Goal: Information Seeking & Learning: Learn about a topic

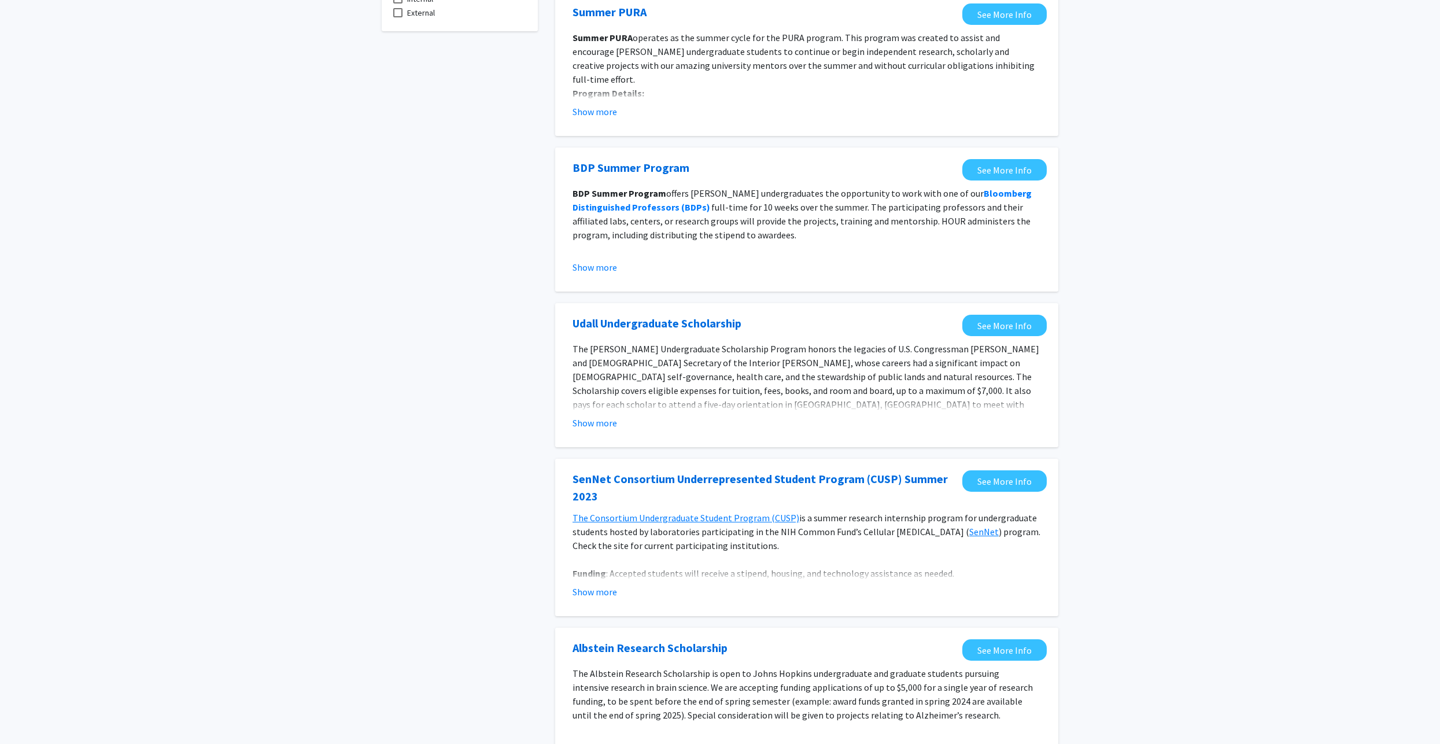
scroll to position [231, 0]
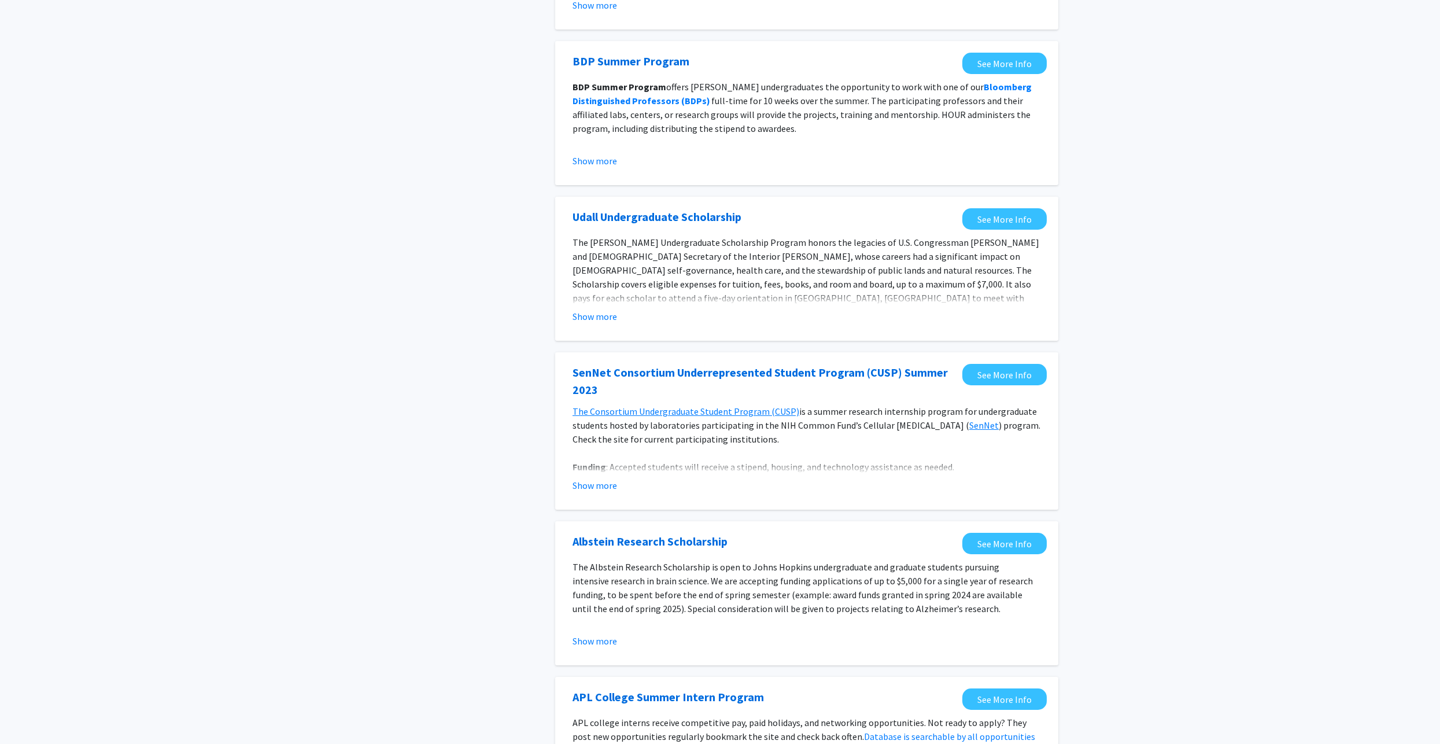
drag, startPoint x: 530, startPoint y: 372, endPoint x: 542, endPoint y: 360, distance: 17.2
click at [531, 371] on div "Tags Opportunity Type Internal External" at bounding box center [460, 631] width 174 height 1625
click at [542, 360] on div "Tags Opportunity Type Internal External" at bounding box center [460, 631] width 174 height 1625
click at [538, 368] on div "Tags Opportunity Type Internal External" at bounding box center [460, 631] width 174 height 1625
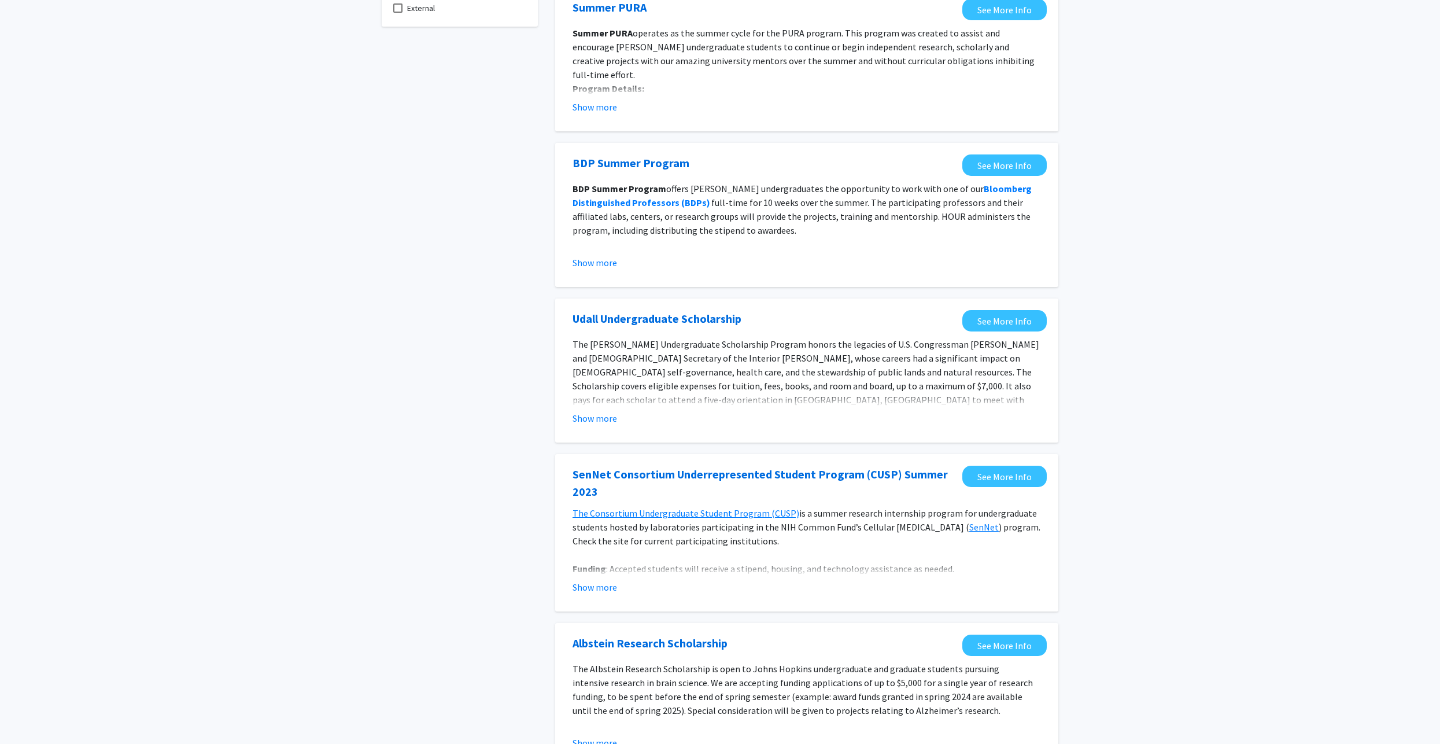
scroll to position [0, 0]
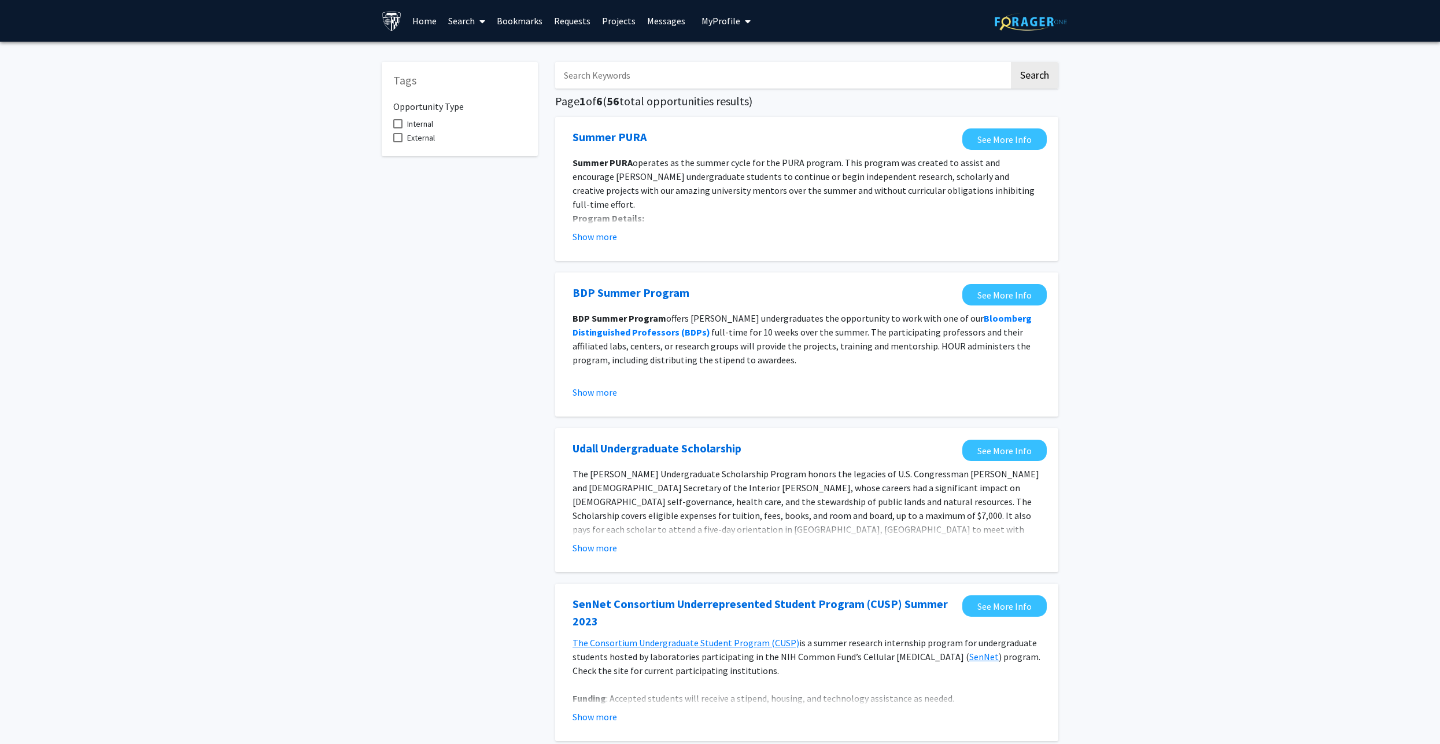
click at [469, 20] on link "Search" at bounding box center [466, 21] width 49 height 40
click at [493, 44] on span "Faculty/Staff" at bounding box center [484, 53] width 85 height 23
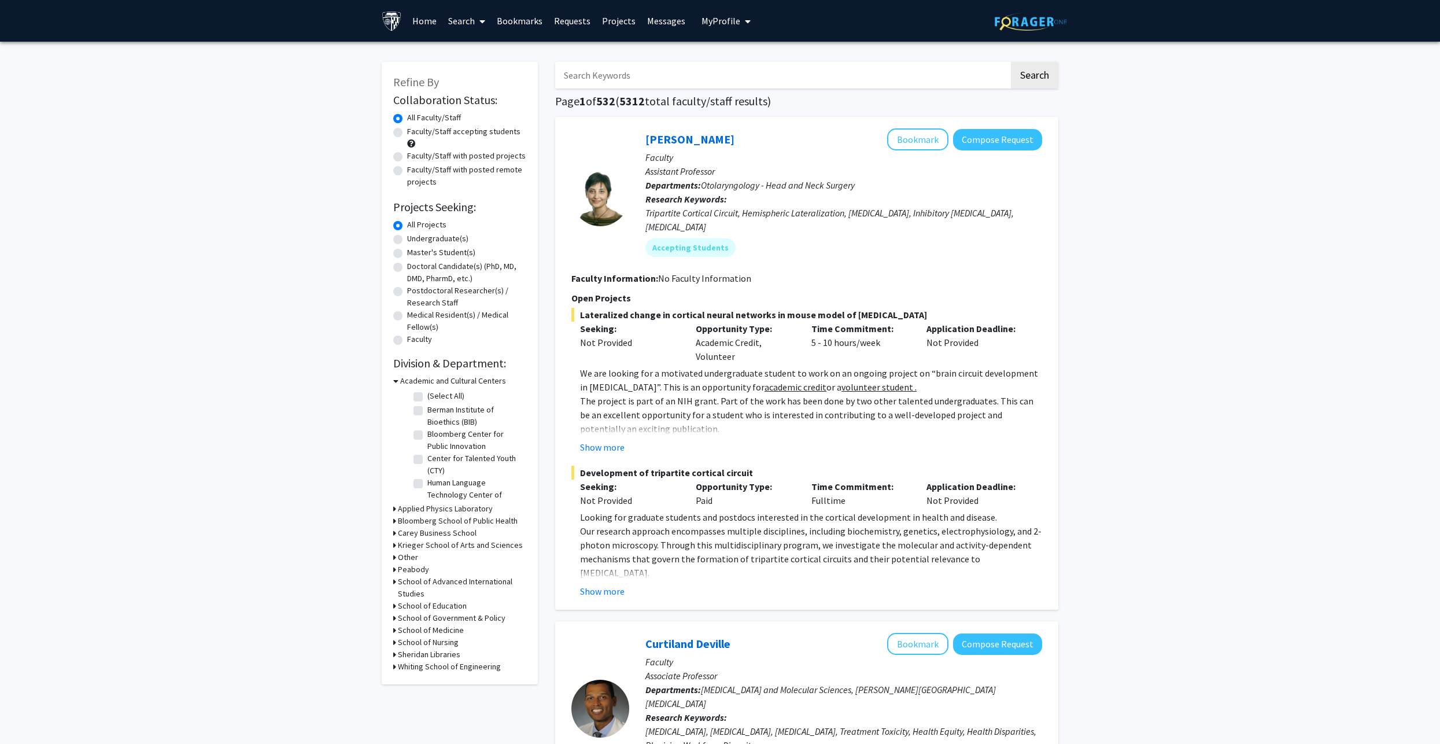
click at [639, 85] on input "Search Keywords" at bounding box center [782, 75] width 454 height 27
click at [729, 76] on input "Search Keywords" at bounding box center [782, 75] width 454 height 27
click at [1011, 62] on button "Search" at bounding box center [1034, 75] width 47 height 27
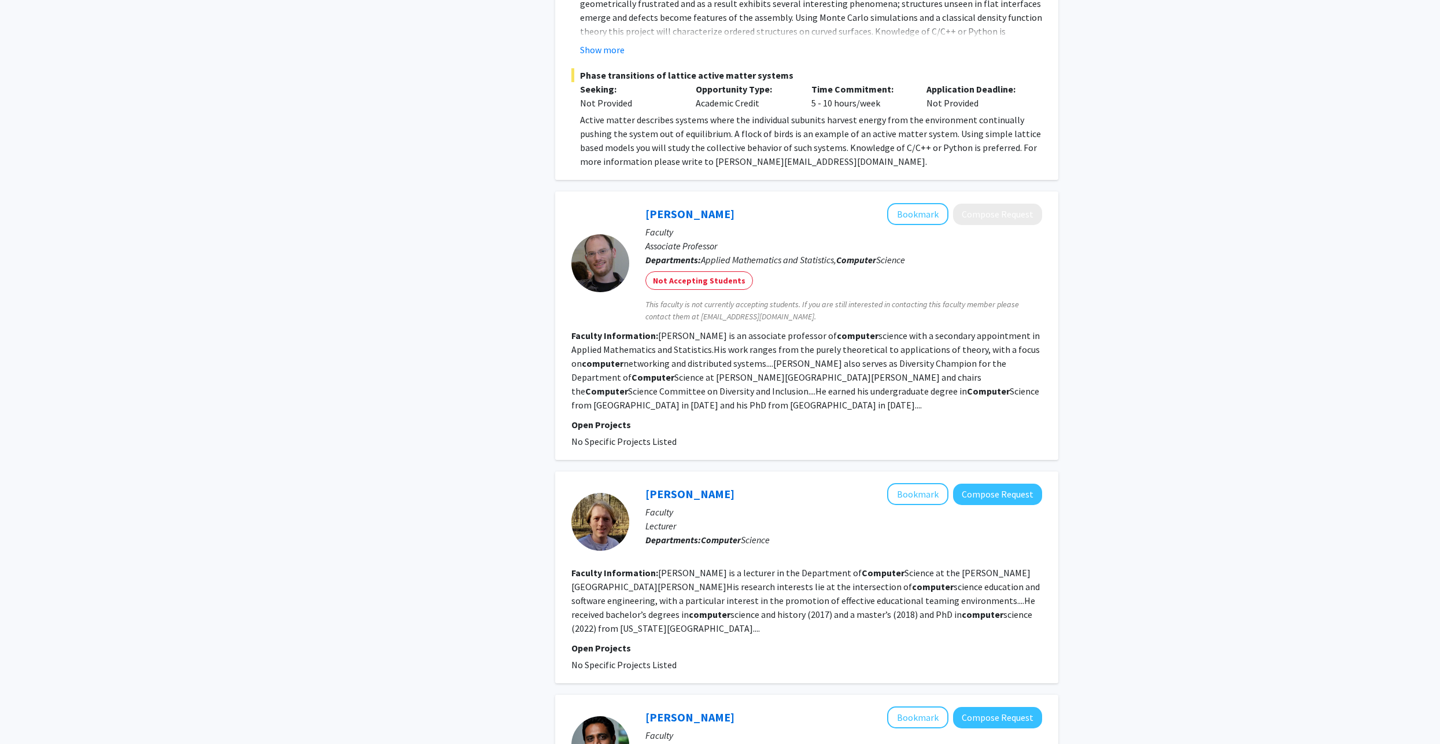
scroll to position [636, 0]
click at [749, 252] on span "Applied Mathematics and Statistics, Computer Science" at bounding box center [803, 258] width 204 height 12
click at [759, 252] on span "Applied Mathematics and Statistics, Computer Science" at bounding box center [803, 258] width 204 height 12
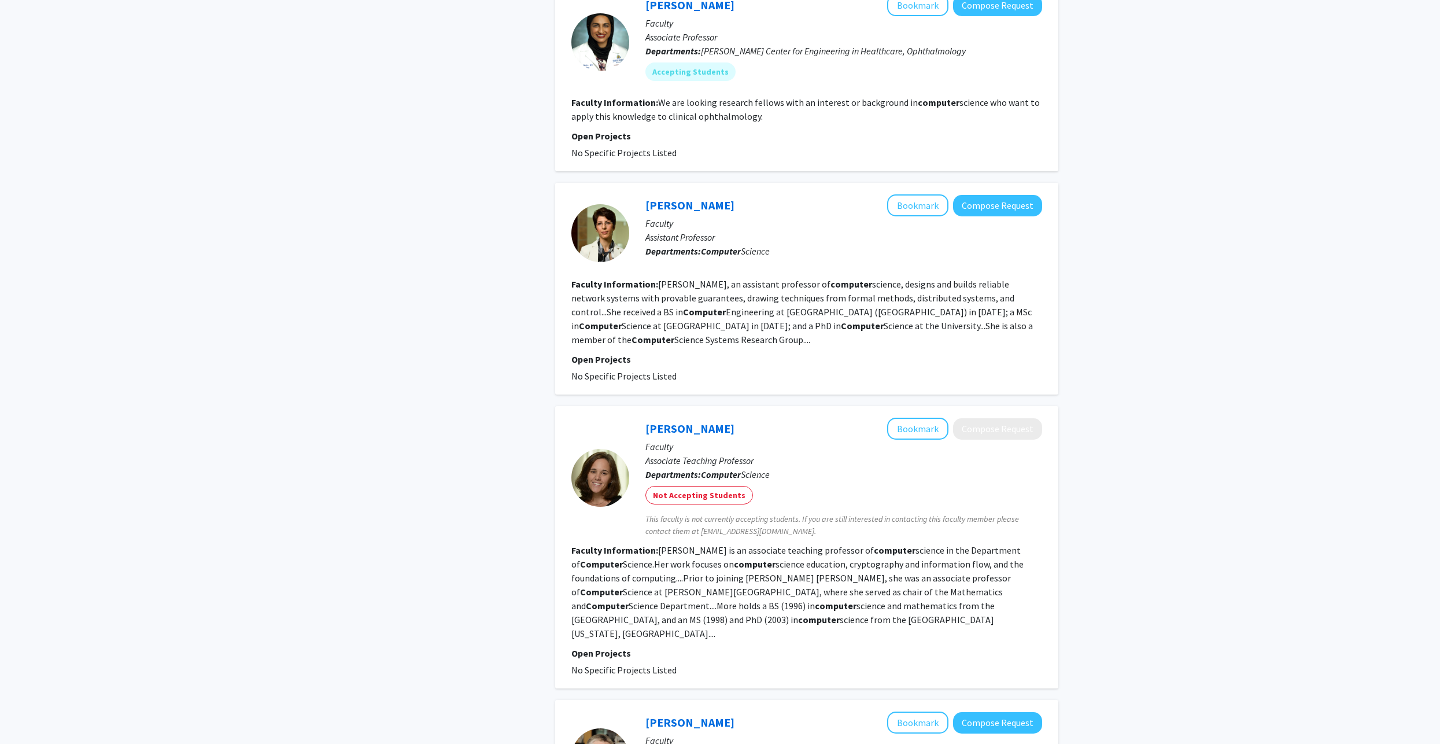
scroll to position [1966, 0]
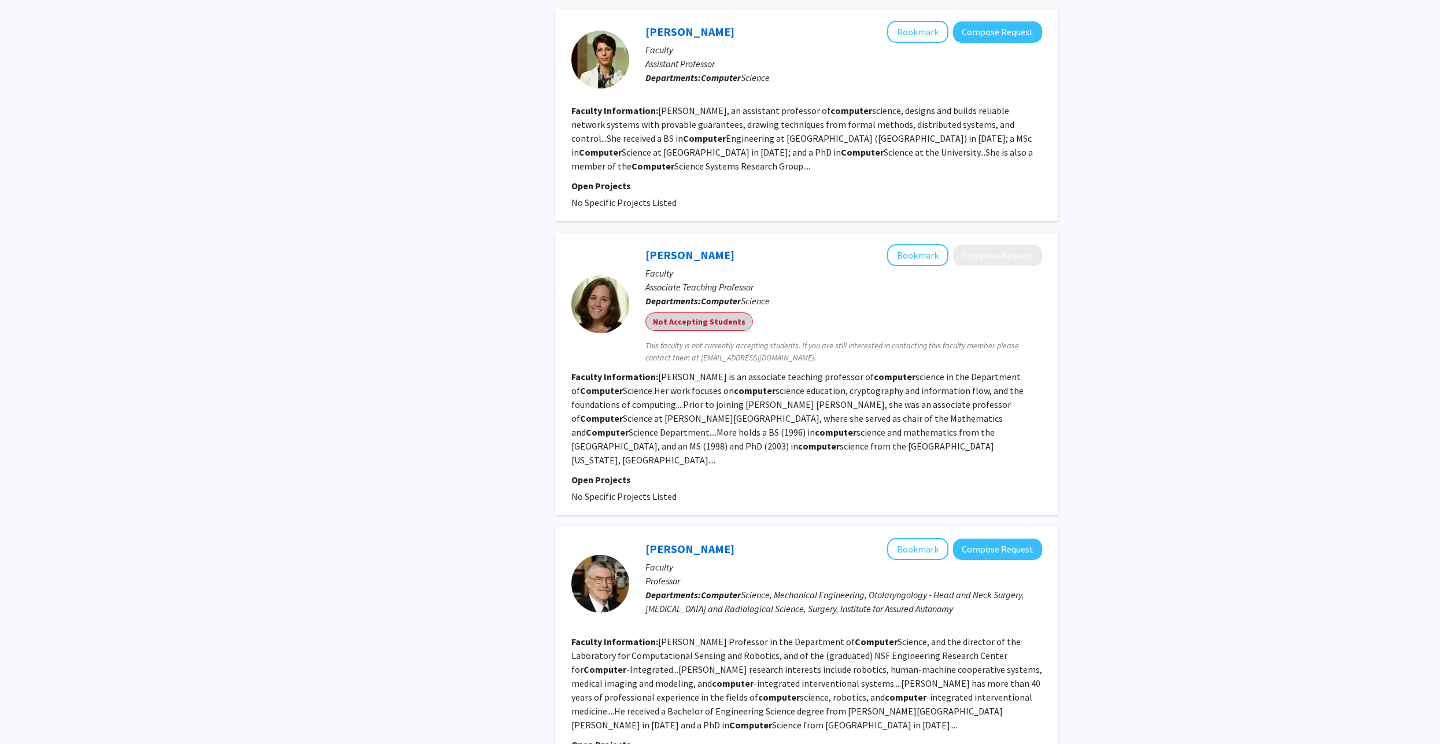
click at [718, 312] on mat-chip "Not Accepting Students" at bounding box center [699, 321] width 108 height 19
click at [729, 295] on b "Computer" at bounding box center [721, 301] width 40 height 12
click at [733, 295] on b "Computer" at bounding box center [721, 301] width 40 height 12
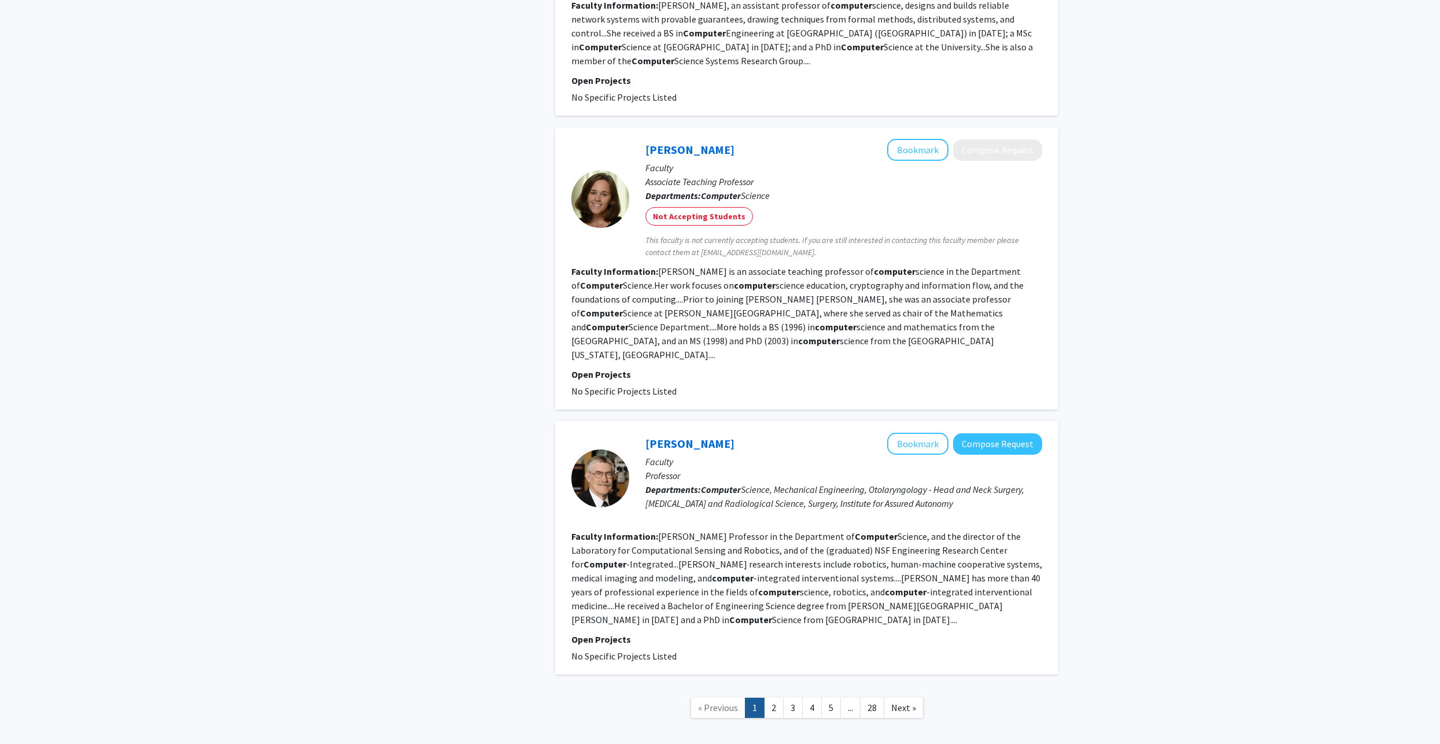
scroll to position [2089, 0]
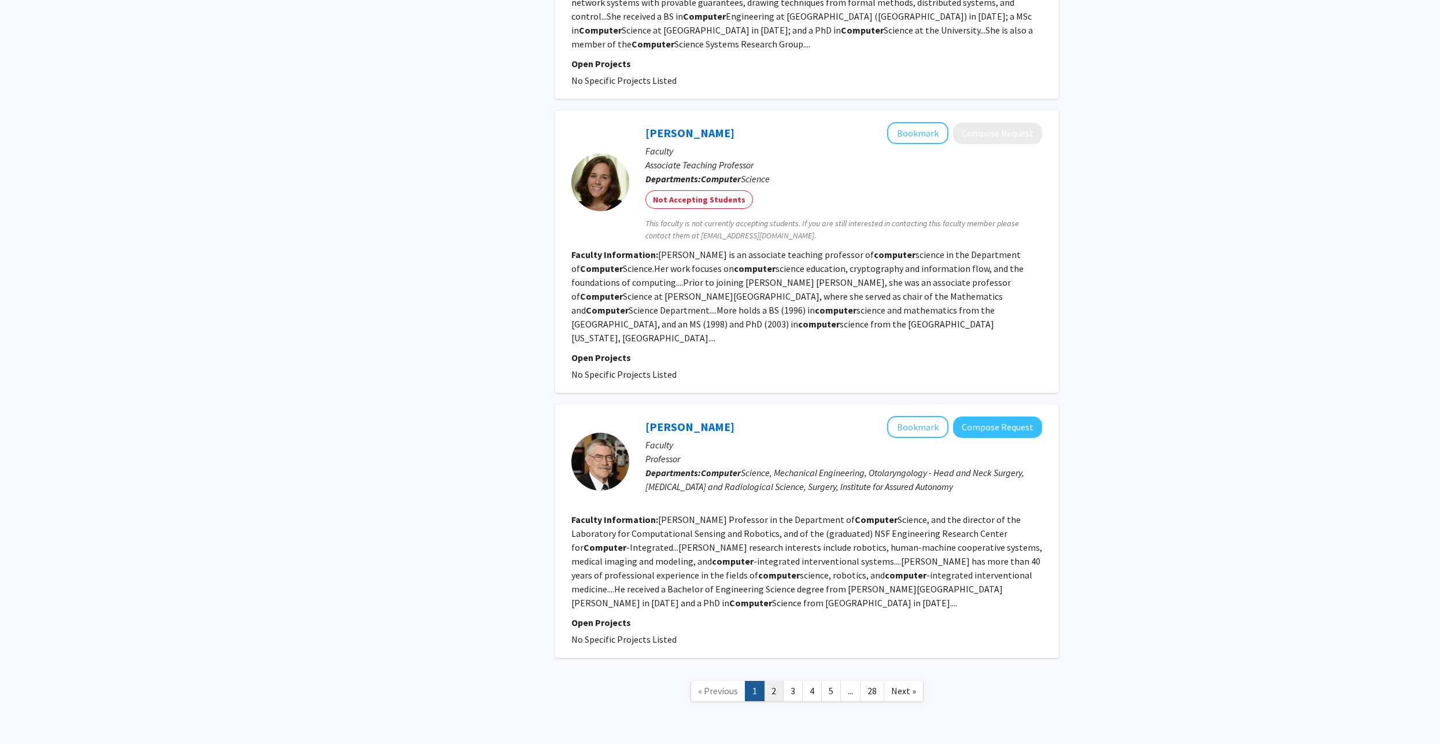
click at [773, 681] on link "2" at bounding box center [774, 691] width 20 height 20
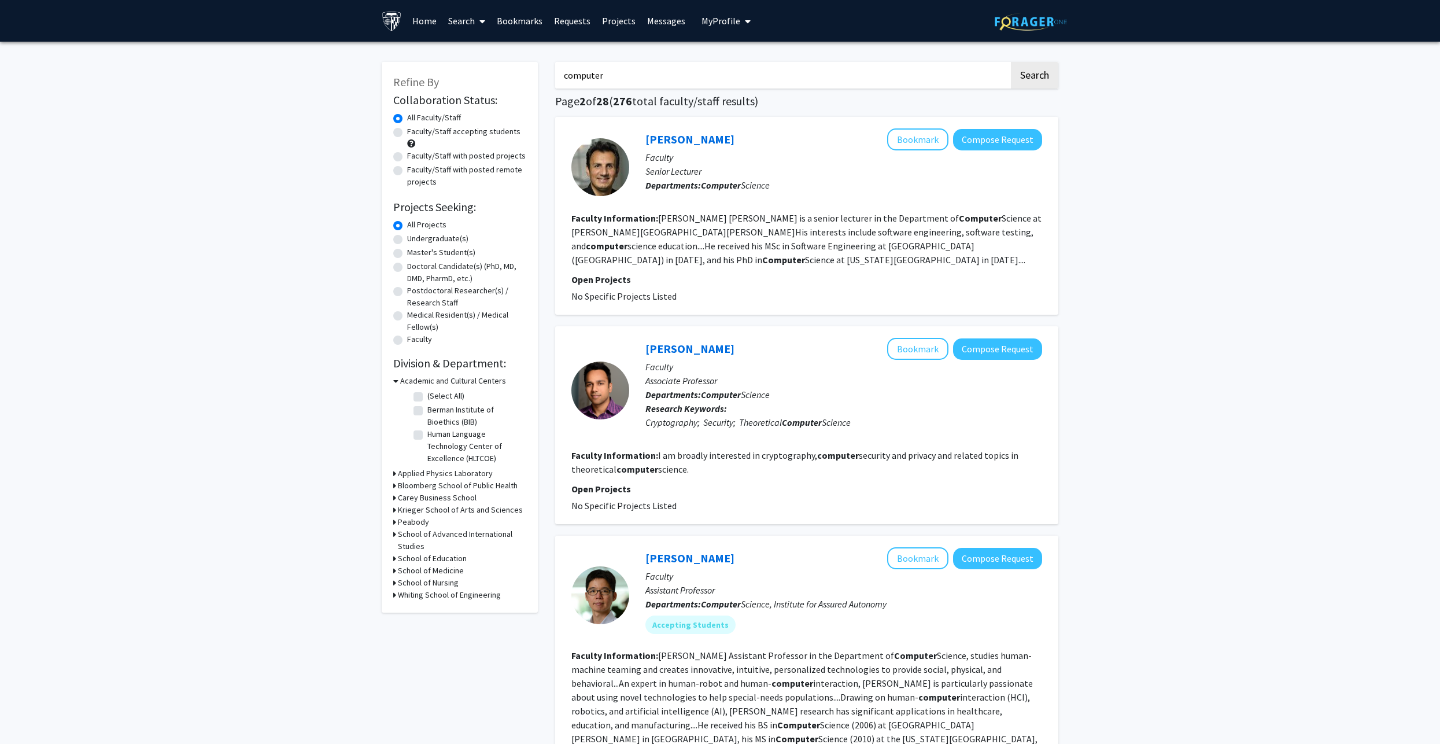
drag, startPoint x: 683, startPoint y: 77, endPoint x: 337, endPoint y: 80, distance: 345.9
click at [1011, 62] on button "Search" at bounding box center [1034, 75] width 47 height 27
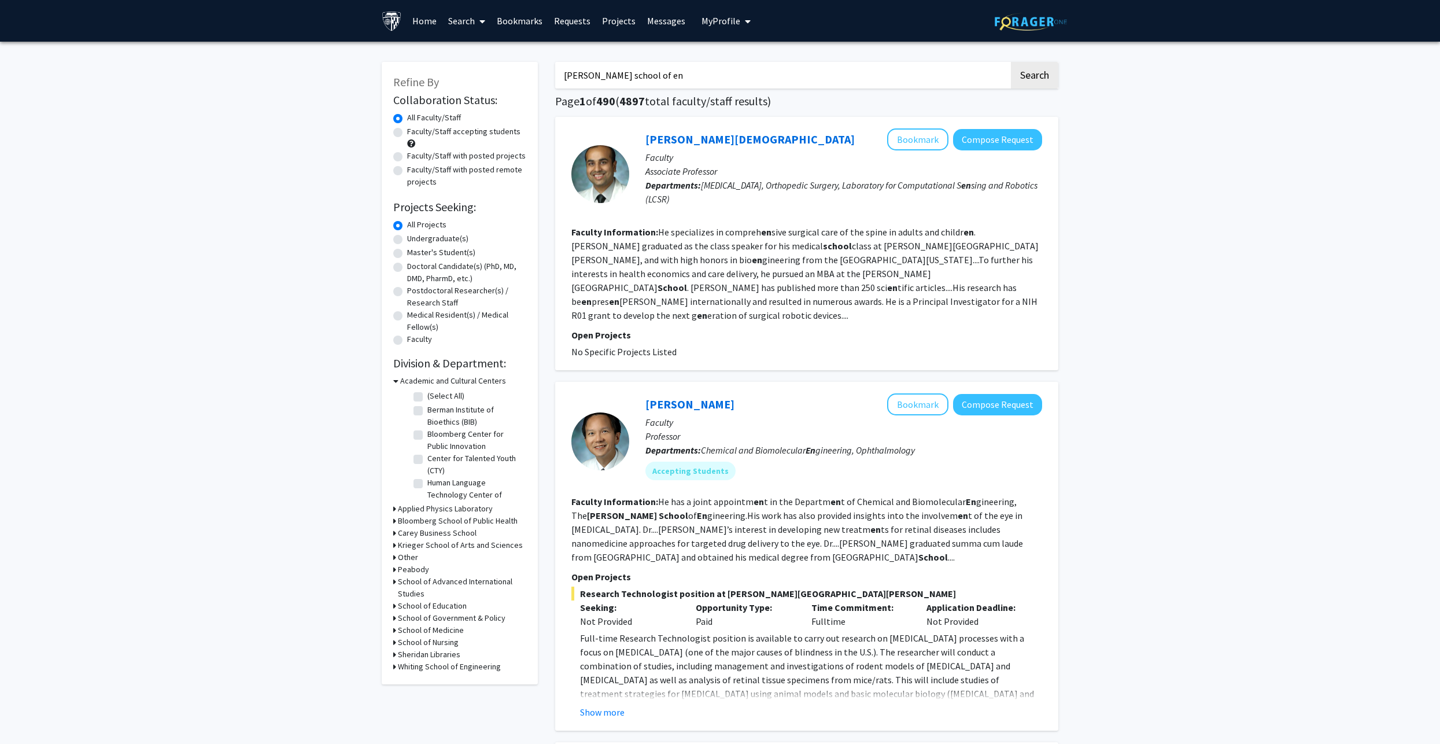
drag, startPoint x: 662, startPoint y: 78, endPoint x: 299, endPoint y: 68, distance: 363.4
type input "school of engineering"
click at [1011, 62] on button "Search" at bounding box center [1034, 75] width 47 height 27
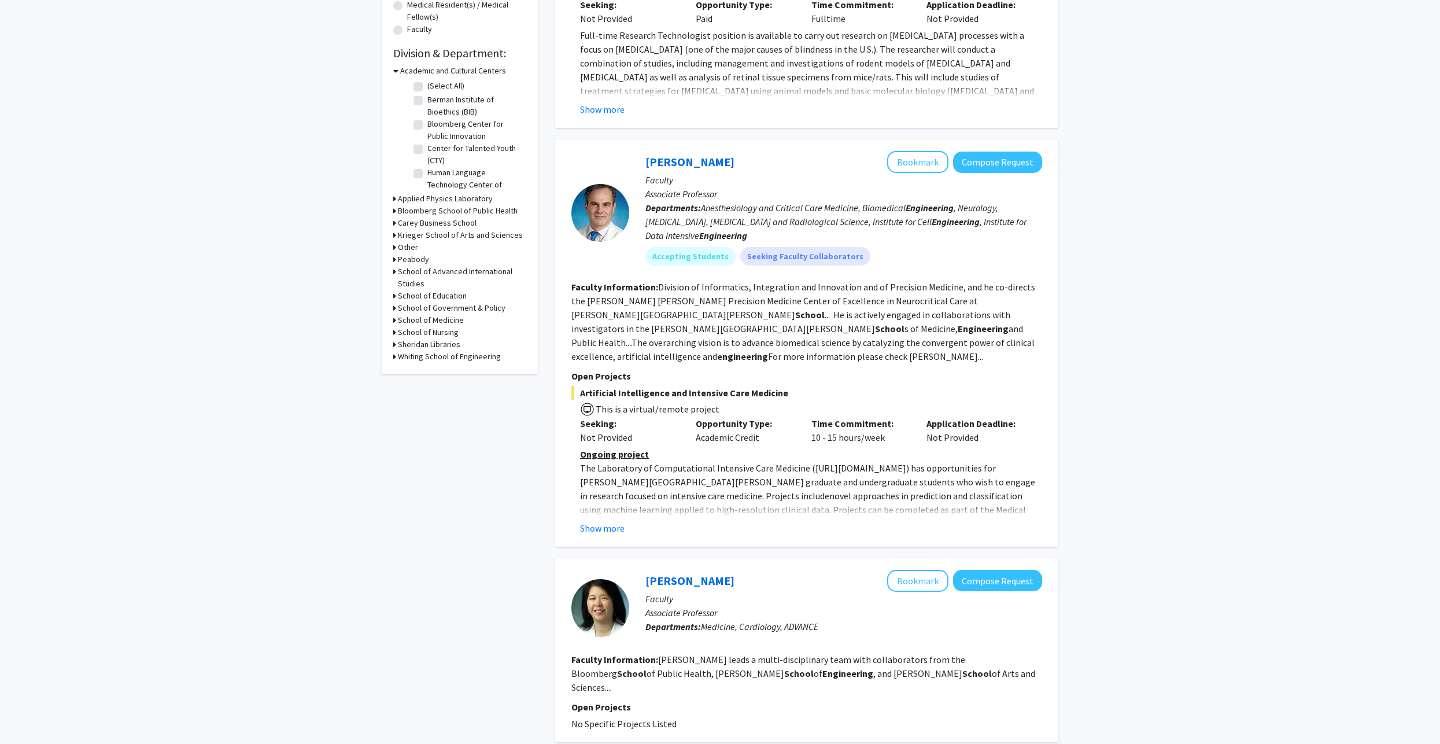
scroll to position [347, 0]
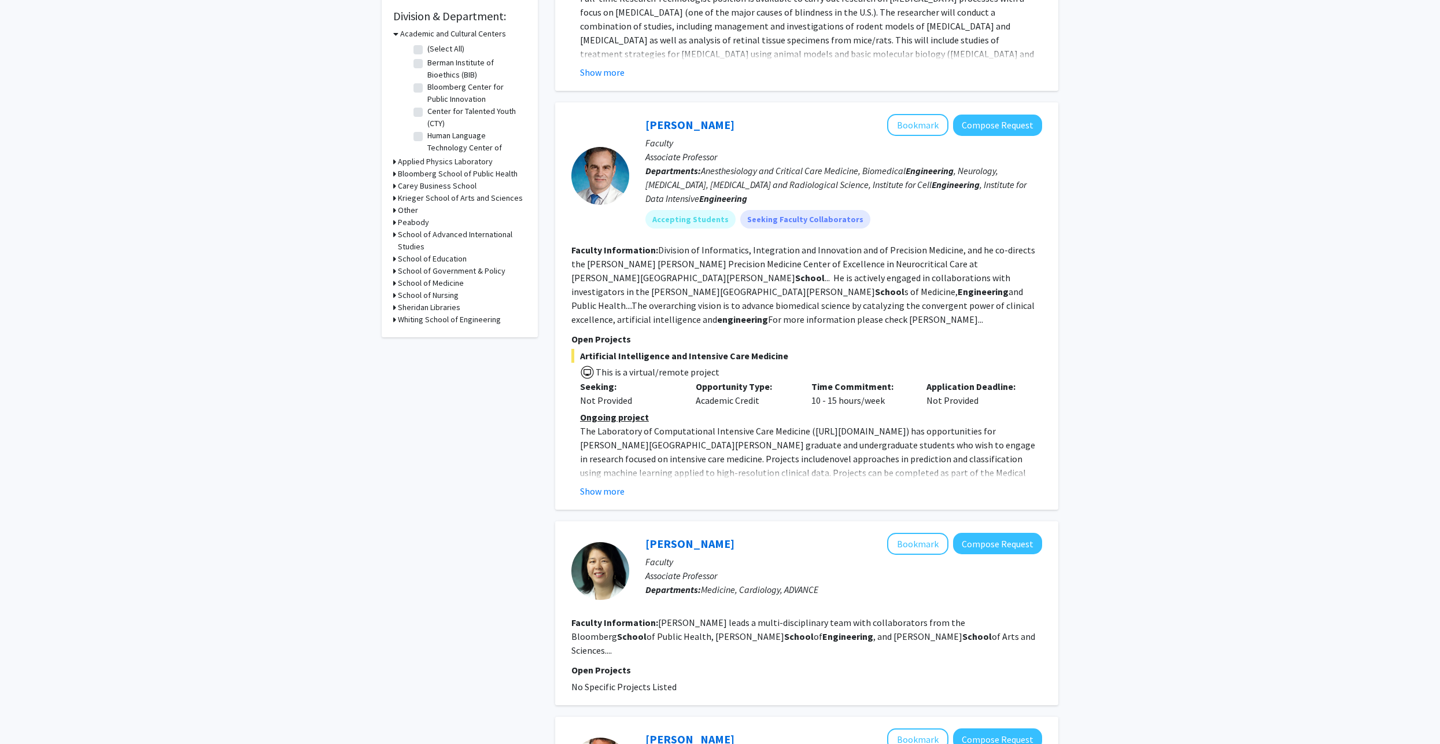
click at [755, 270] on section "Faculty Information: Division of Informatics, Integration and Innovation and of…" at bounding box center [806, 284] width 471 height 83
click at [780, 274] on fg-read-more "Division of Informatics, Integration and Innovation and of Precision Medicine, …" at bounding box center [803, 284] width 464 height 81
click at [777, 283] on section "Faculty Information: Division of Informatics, Integration and Innovation and of…" at bounding box center [806, 284] width 471 height 83
click at [789, 281] on fg-read-more "Division of Informatics, Integration and Innovation and of Precision Medicine, …" at bounding box center [803, 284] width 464 height 81
click at [792, 279] on fg-read-more "Division of Informatics, Integration and Innovation and of Precision Medicine, …" at bounding box center [803, 284] width 464 height 81
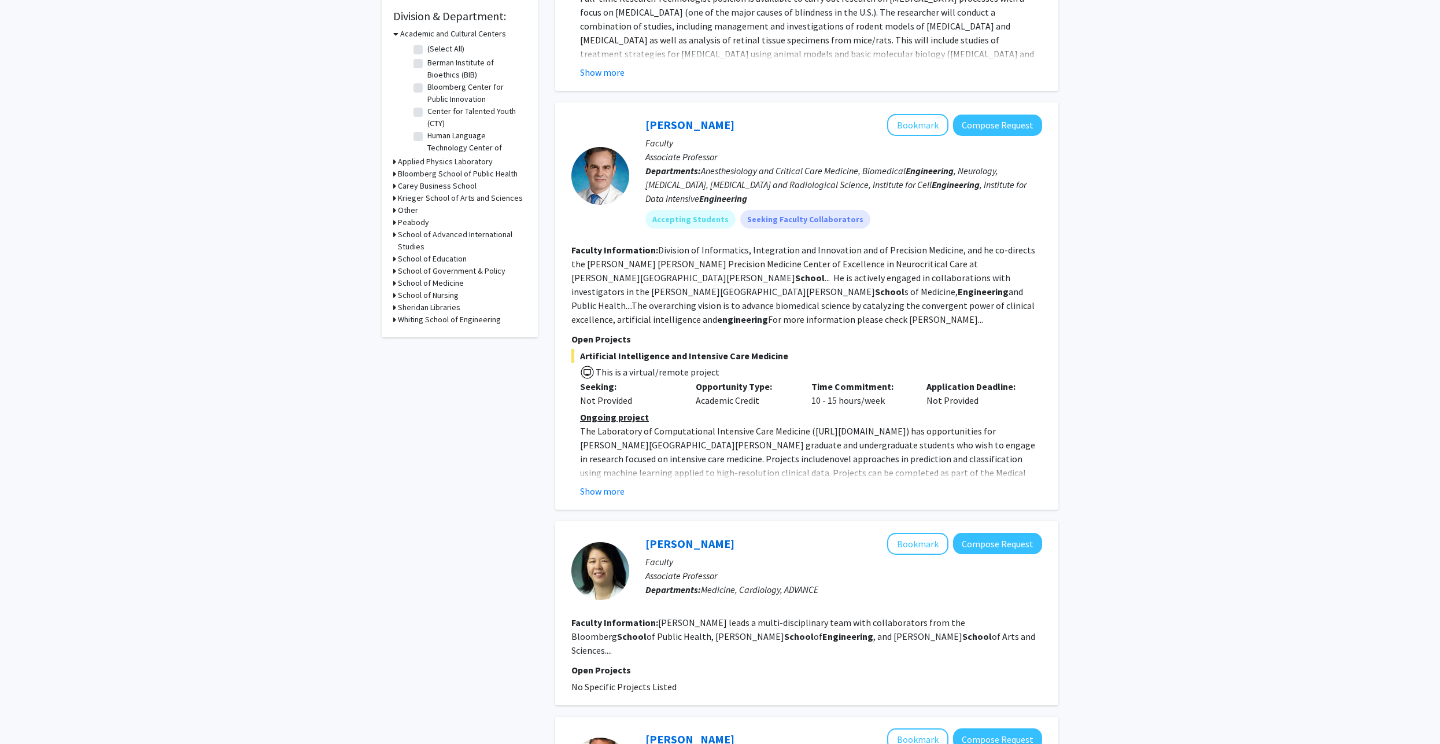
click at [795, 276] on fg-read-more "Division of Informatics, Integration and Innovation and of Precision Medicine, …" at bounding box center [803, 284] width 464 height 81
click at [789, 281] on fg-read-more "Division of Informatics, Integration and Innovation and of Precision Medicine, …" at bounding box center [803, 284] width 464 height 81
click at [801, 281] on fg-read-more "Division of Informatics, Integration and Innovation and of Precision Medicine, …" at bounding box center [803, 284] width 464 height 81
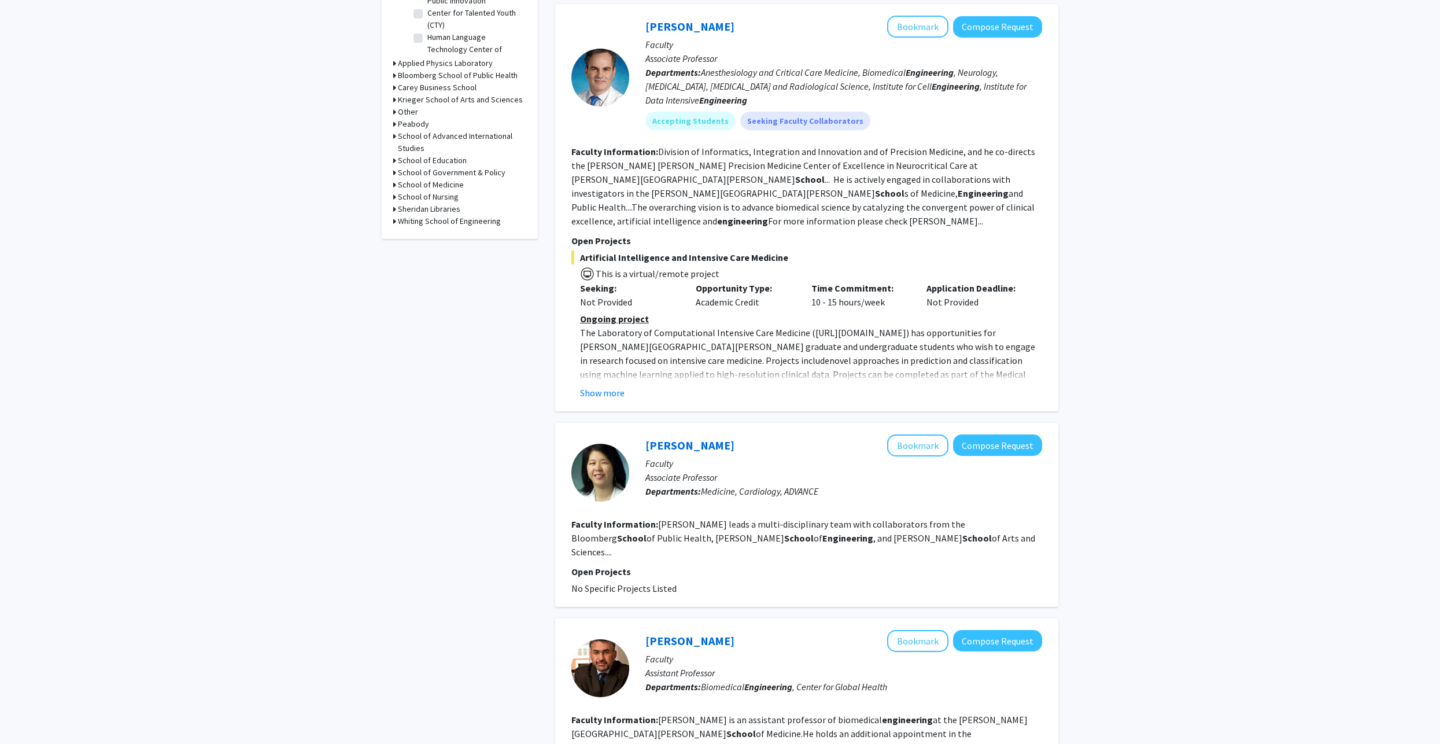
scroll to position [463, 0]
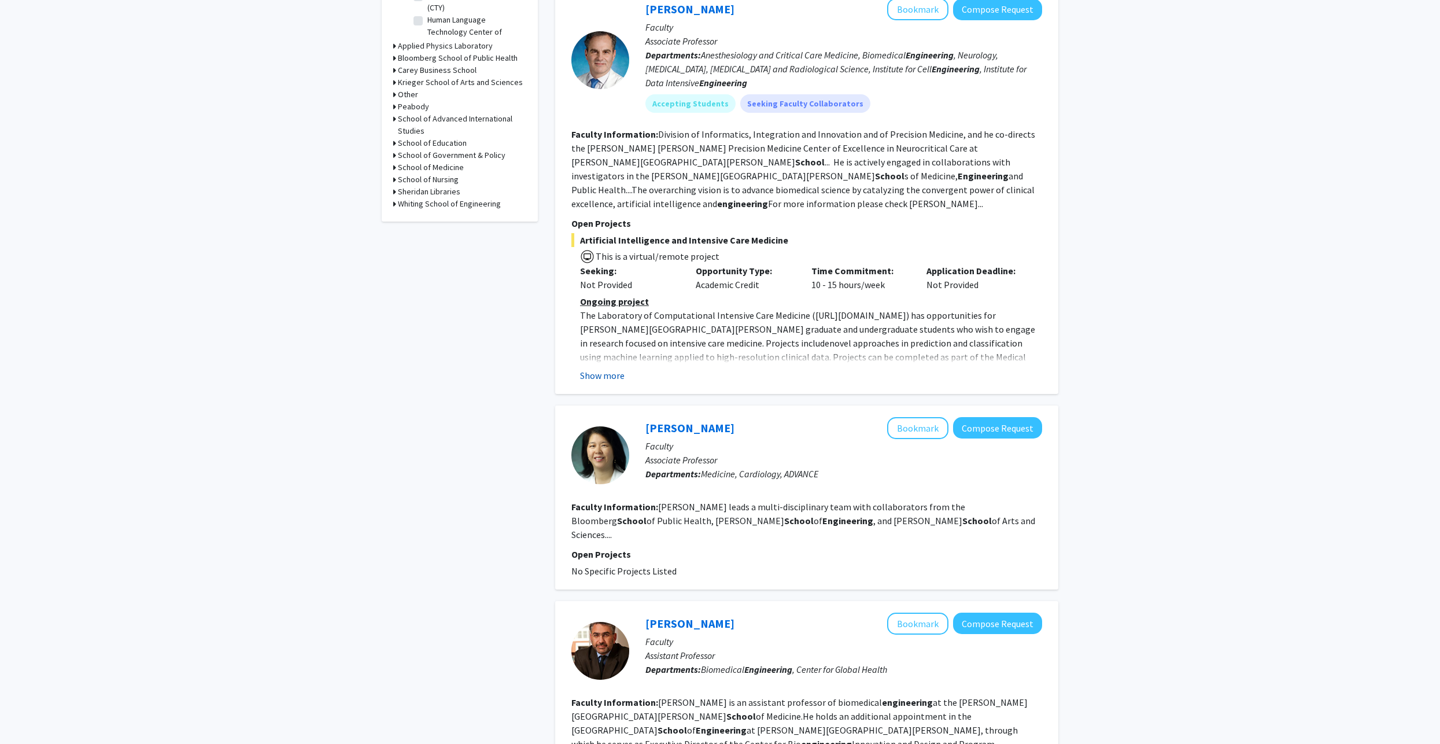
click at [606, 368] on button "Show more" at bounding box center [602, 375] width 45 height 14
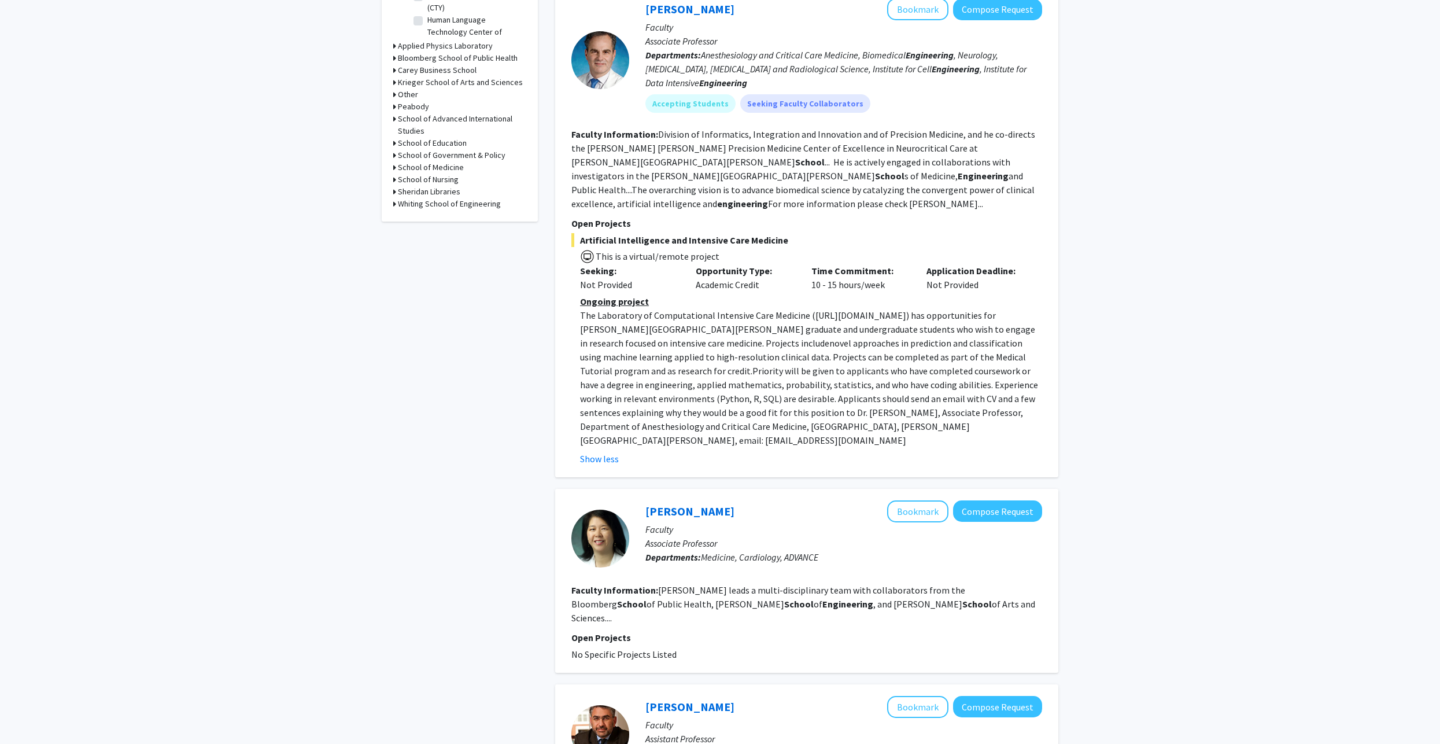
click at [744, 337] on span "novel approaches in prediction and classification using machine learning applie…" at bounding box center [803, 356] width 446 height 39
click at [785, 335] on p "The Laboratory of Computational Intensive Care Medicine ( [URL][DOMAIN_NAME] ) …" at bounding box center [811, 377] width 462 height 139
click at [769, 348] on span "novel approaches in prediction and classification using machine learning applie…" at bounding box center [803, 356] width 446 height 39
drag, startPoint x: 783, startPoint y: 341, endPoint x: 794, endPoint y: 333, distance: 13.8
click at [783, 340] on span "novel approaches in prediction and classification using machine learning applie…" at bounding box center [803, 356] width 446 height 39
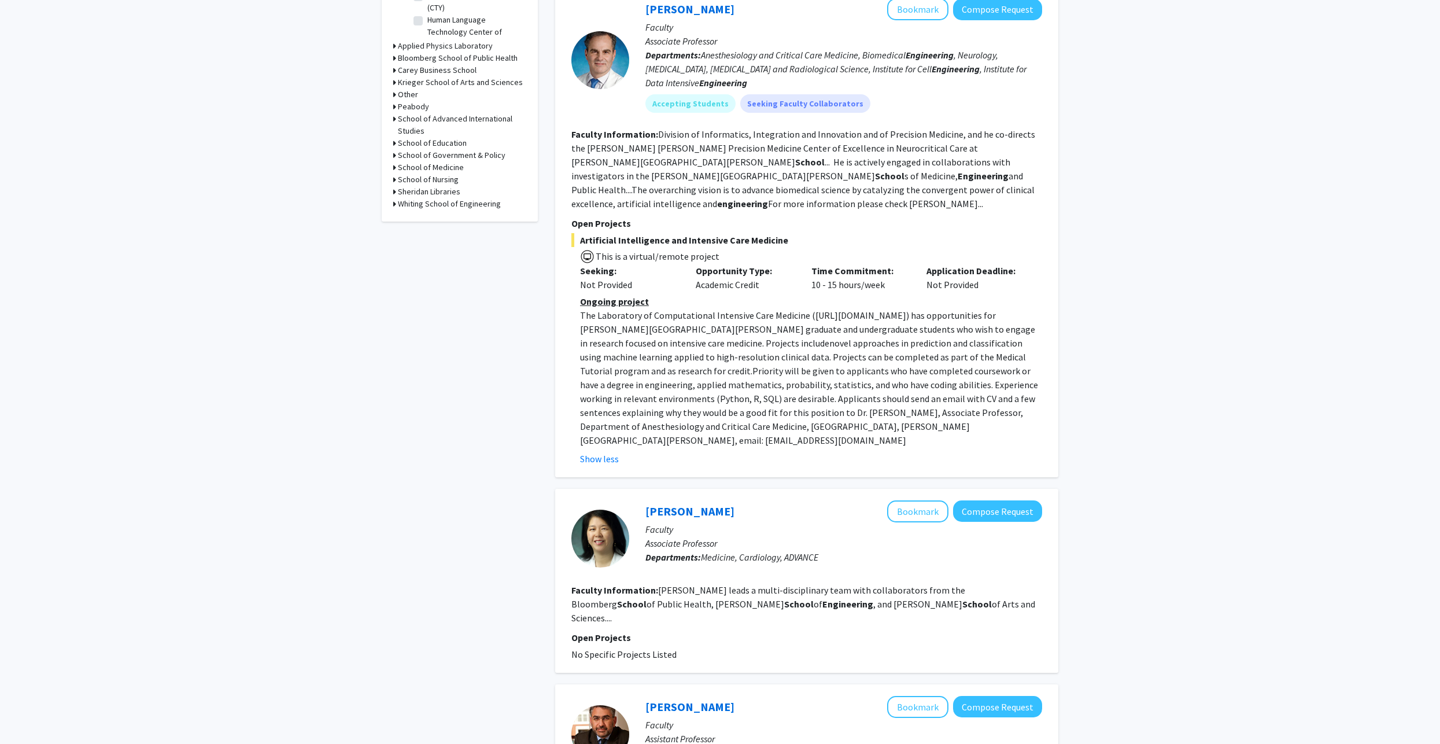
click at [794, 337] on span "novel approaches in prediction and classification using machine learning applie…" at bounding box center [803, 356] width 446 height 39
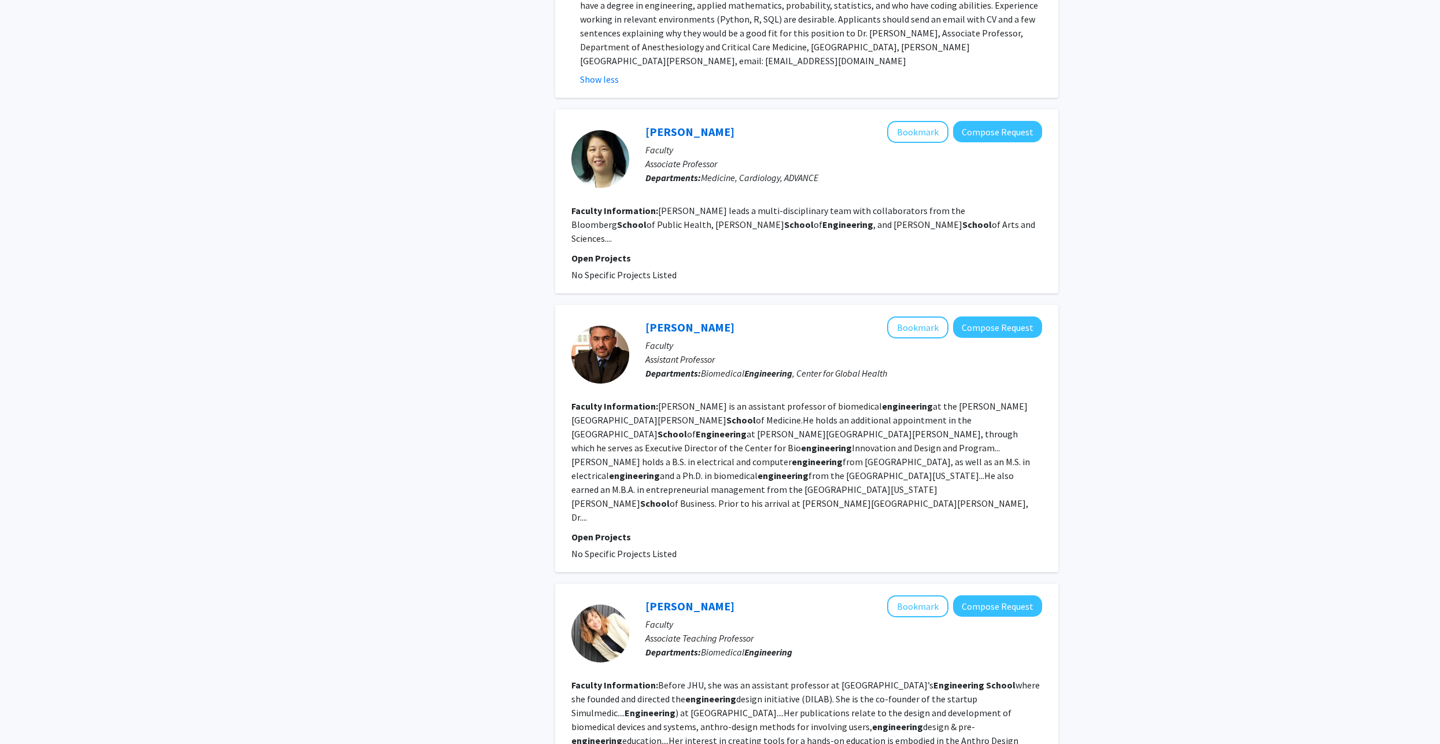
scroll to position [0, 0]
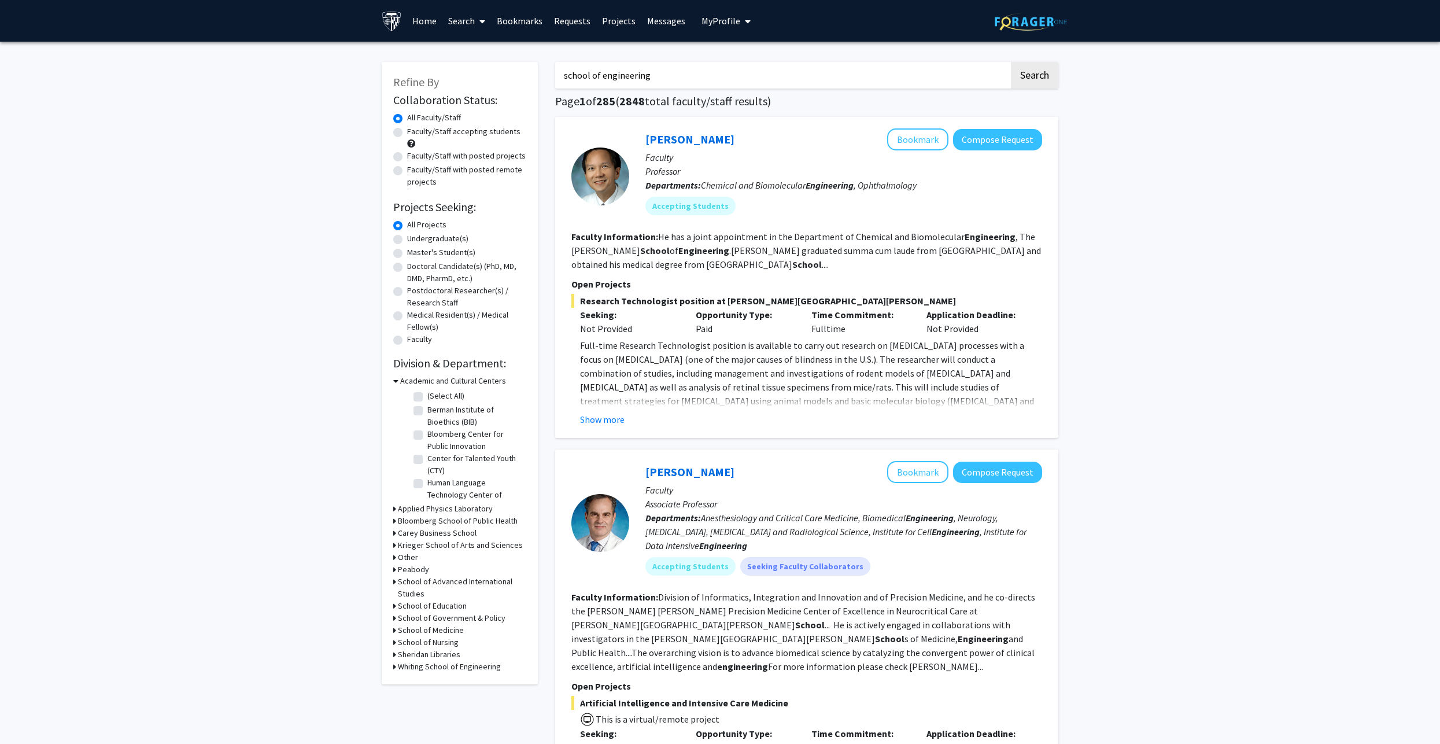
drag, startPoint x: 681, startPoint y: 71, endPoint x: 422, endPoint y: 69, distance: 259.1
click at [463, 136] on label "Faculty/Staff accepting students" at bounding box center [463, 132] width 113 height 12
click at [415, 133] on input "Faculty/Staff accepting students" at bounding box center [411, 130] width 8 height 8
radio input "true"
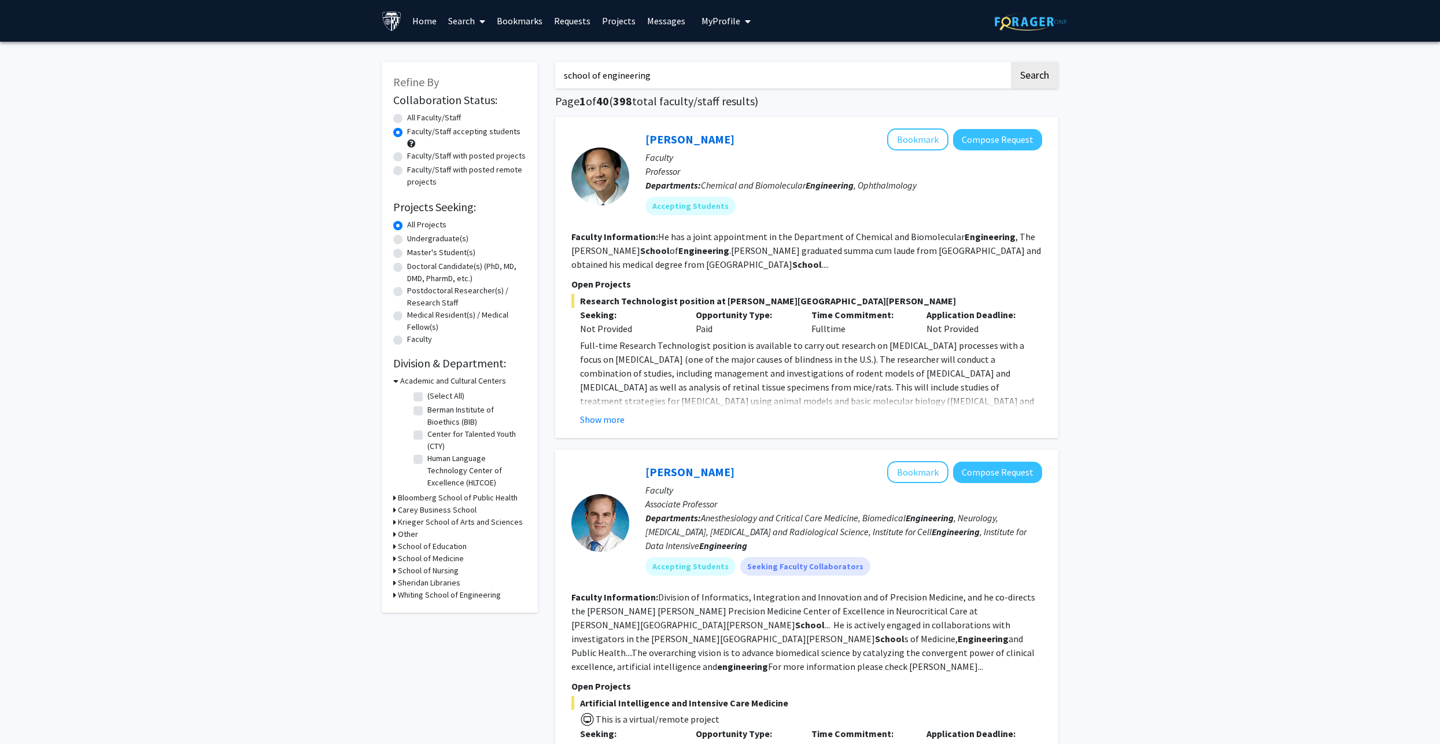
click at [440, 595] on h3 "Whiting School of Engineering" at bounding box center [449, 595] width 103 height 12
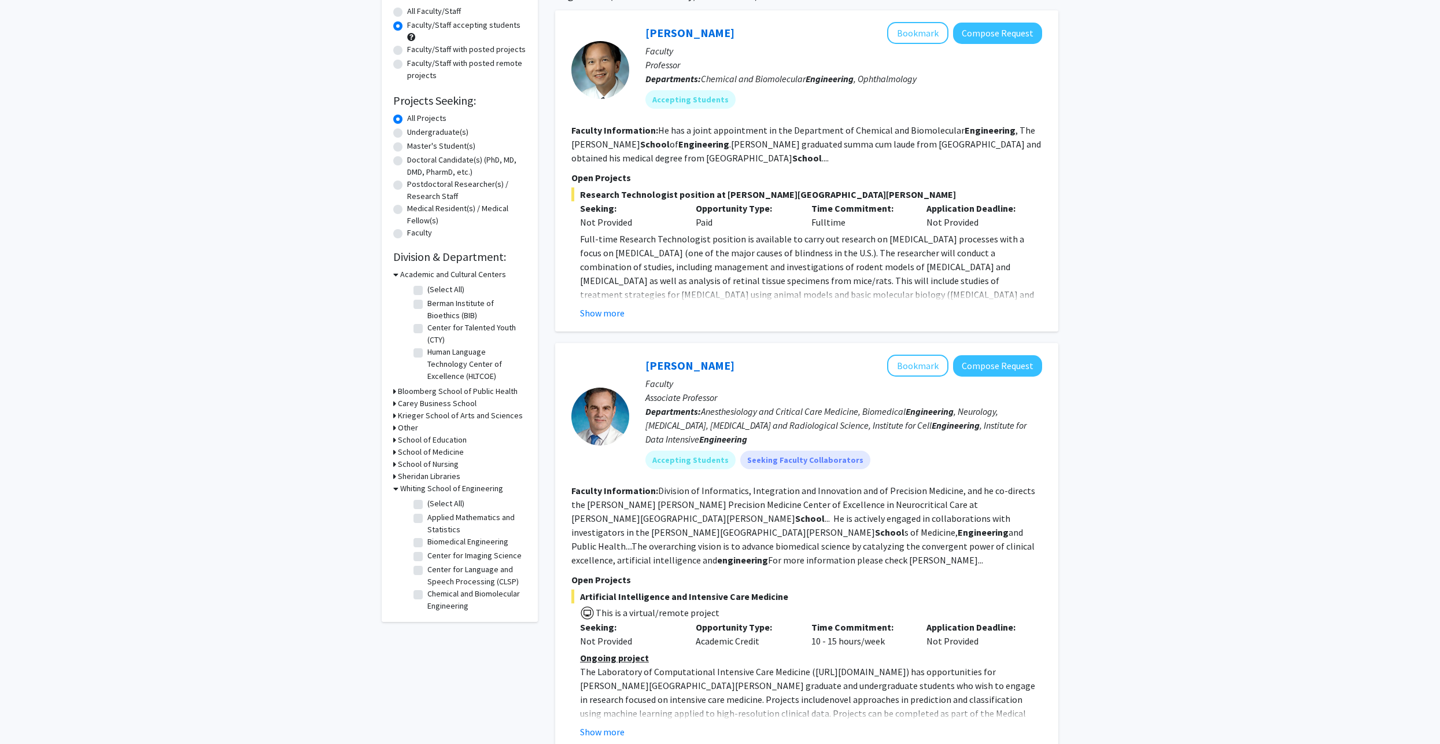
scroll to position [116, 0]
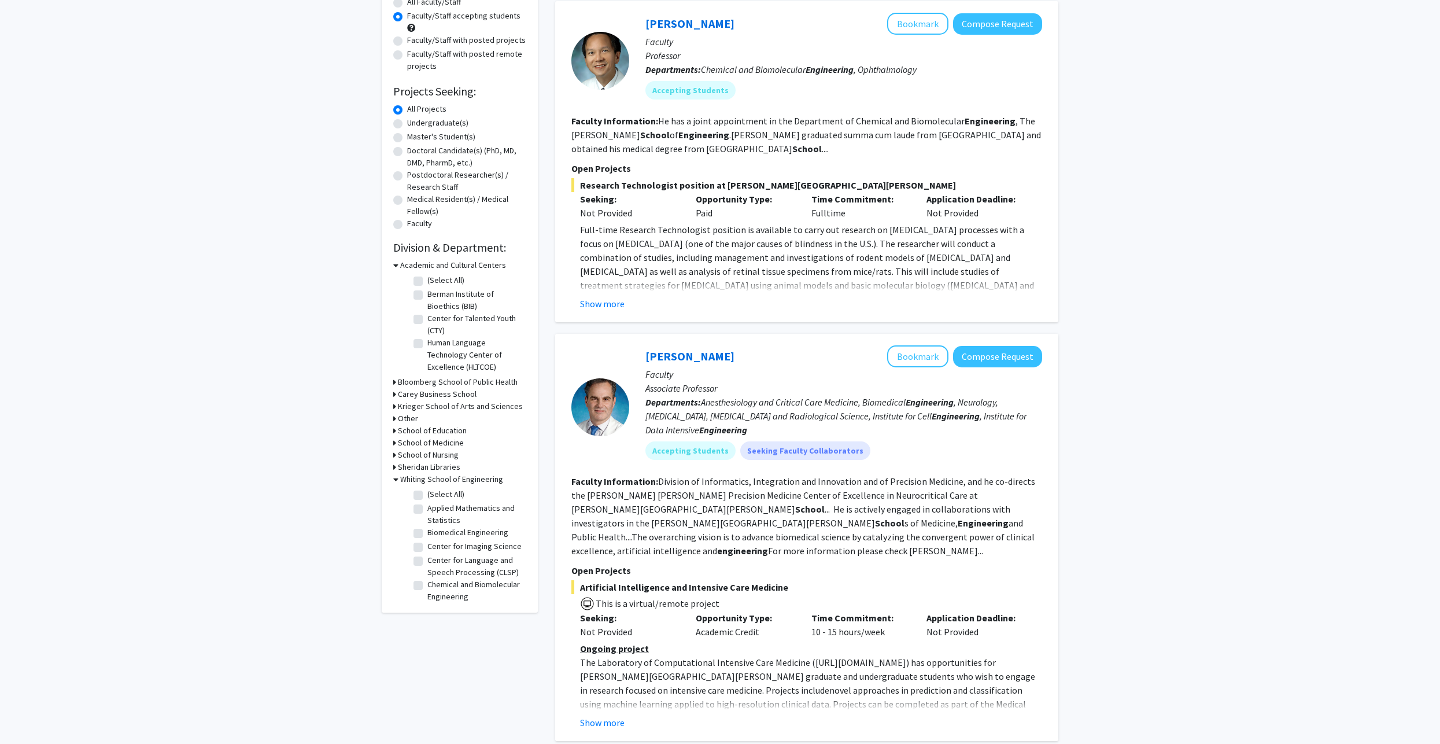
click at [427, 493] on label "(Select All)" at bounding box center [445, 494] width 37 height 12
click at [427, 493] on input "(Select All)" at bounding box center [431, 492] width 8 height 8
checkbox input "true"
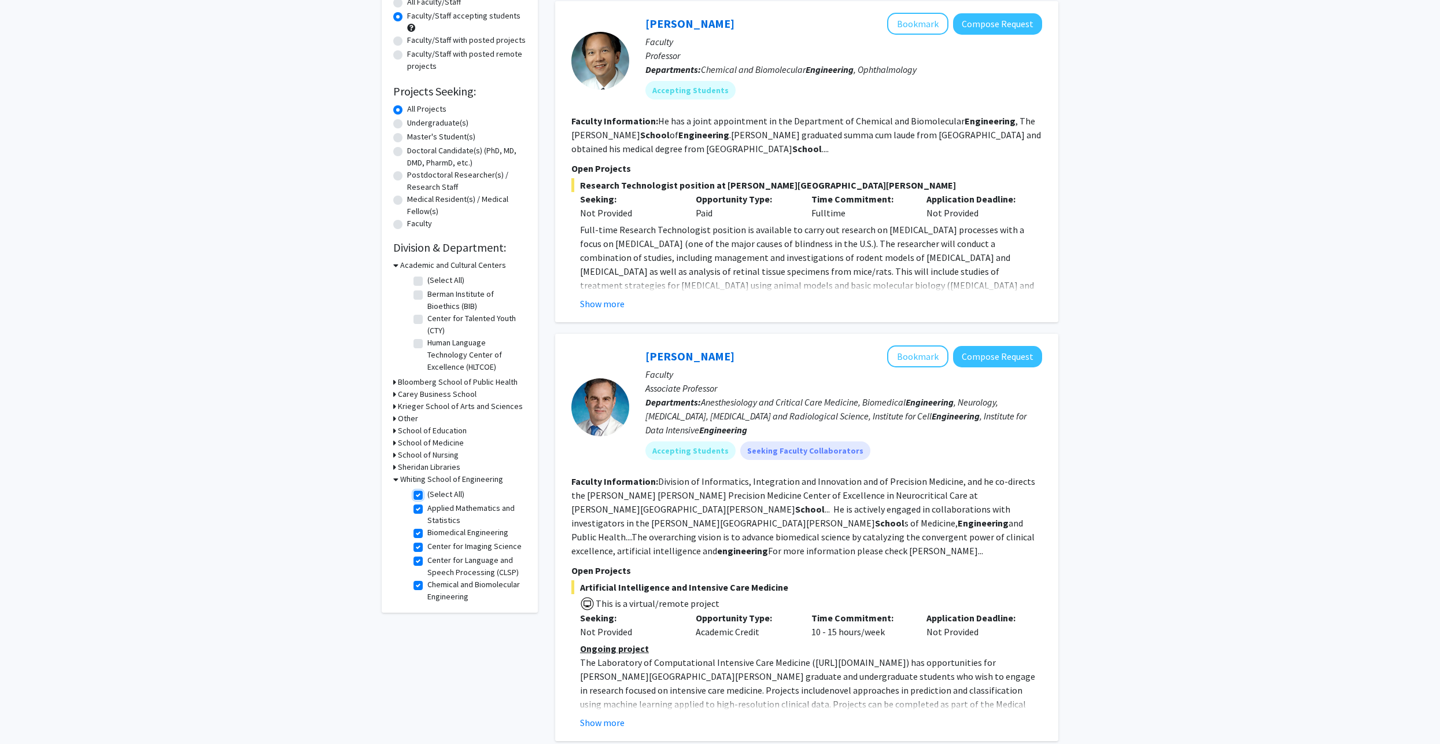
checkbox input "true"
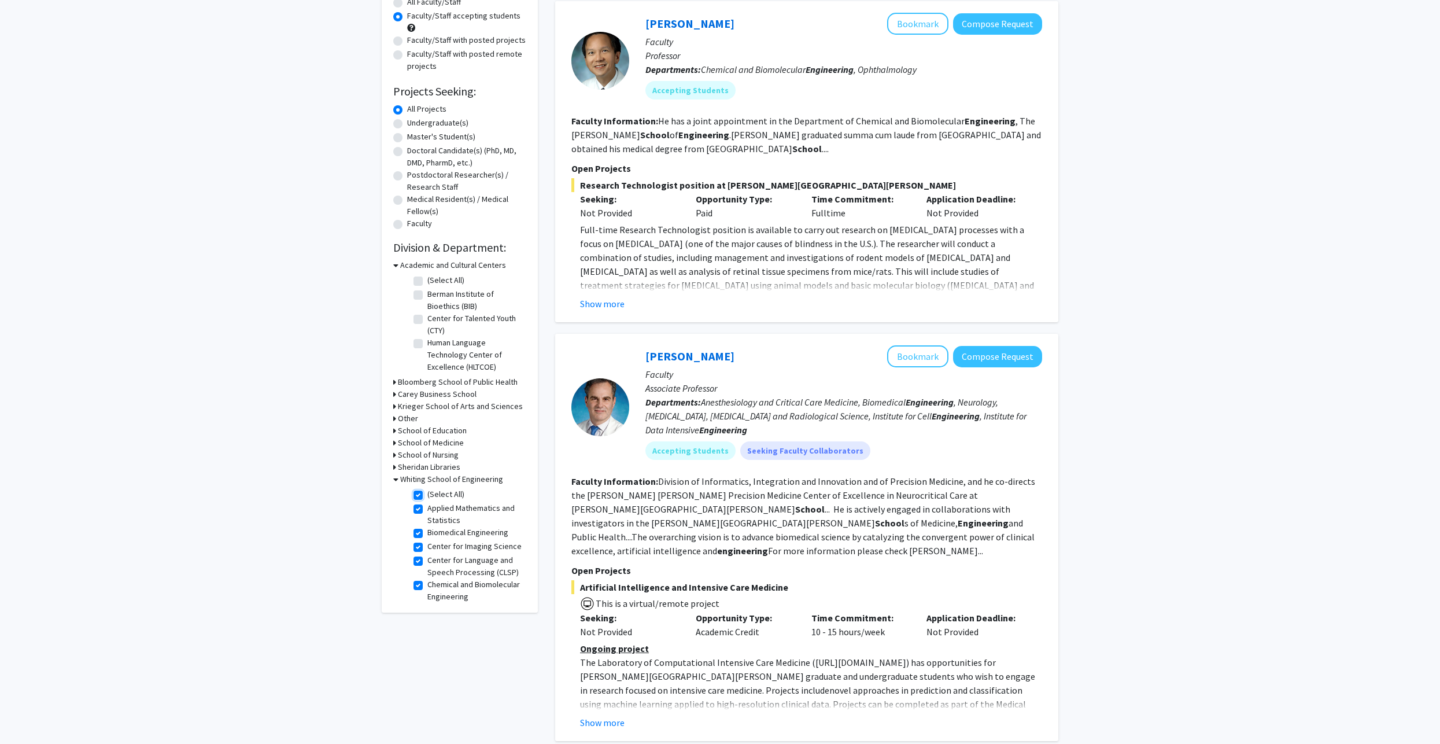
checkbox input "true"
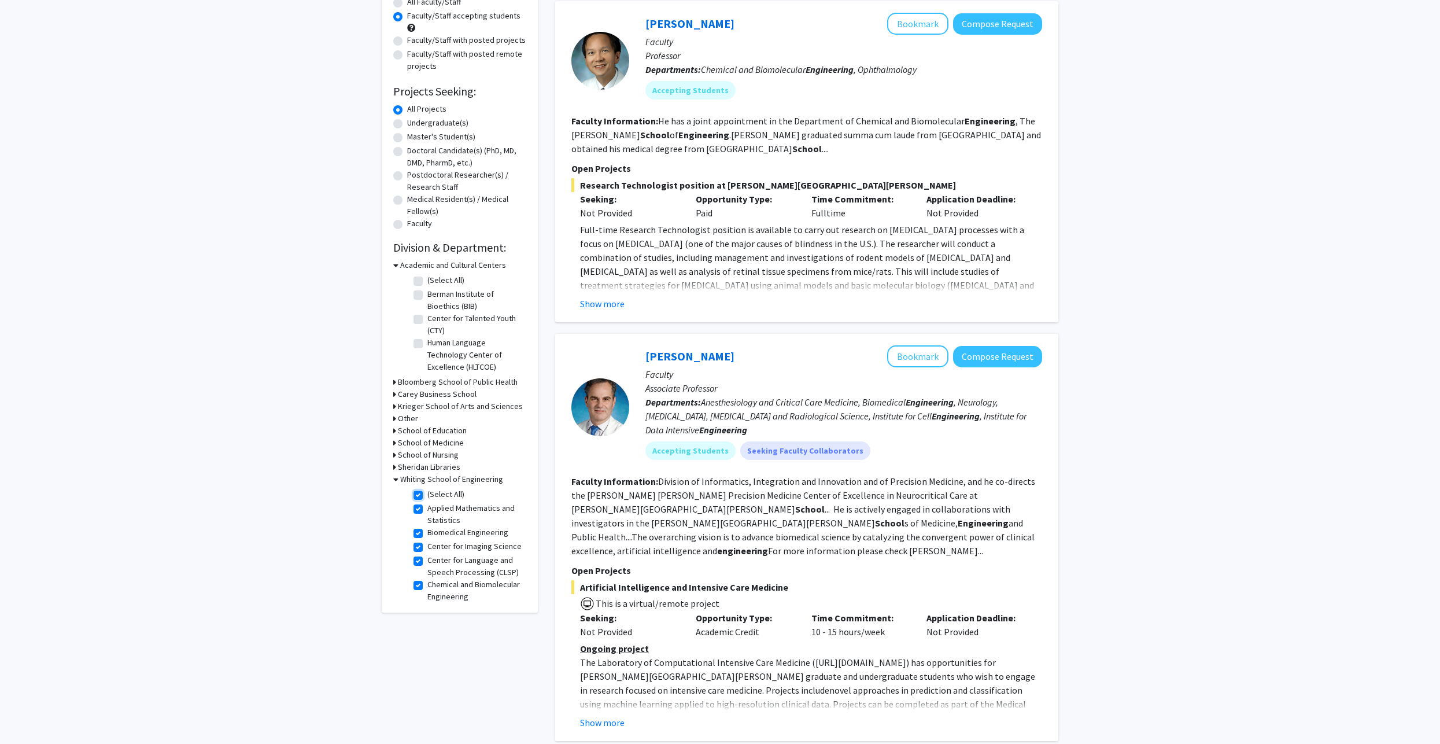
checkbox input "true"
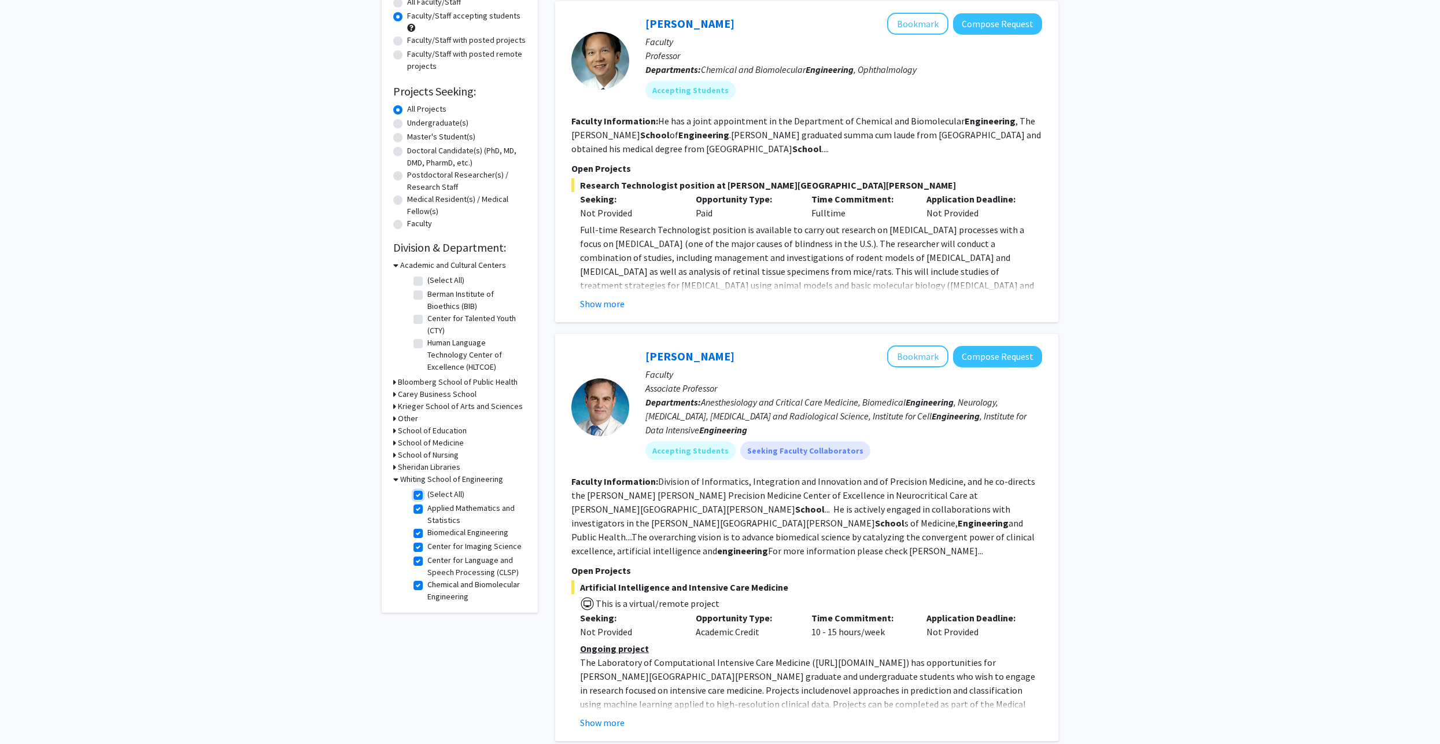
checkbox input "true"
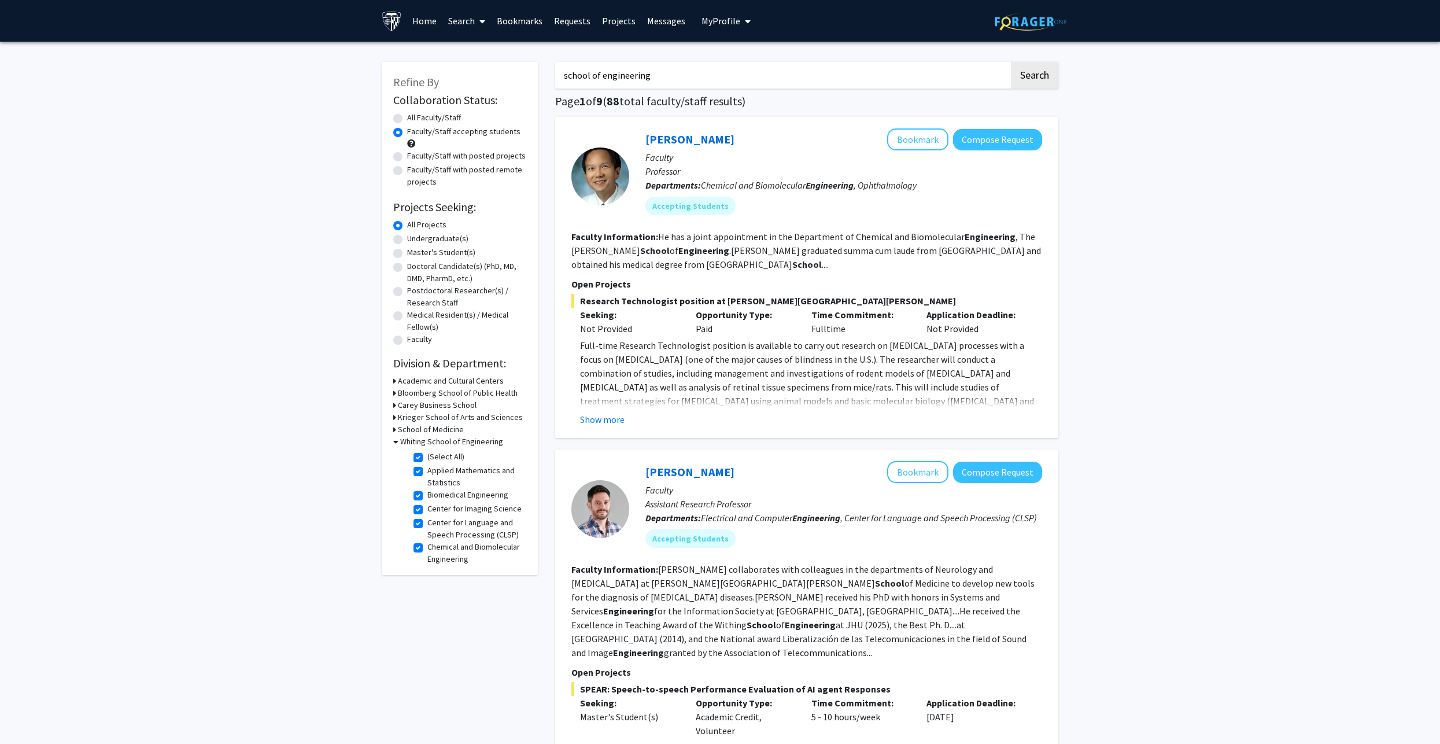
drag, startPoint x: 680, startPoint y: 72, endPoint x: 519, endPoint y: 75, distance: 161.4
drag, startPoint x: 1023, startPoint y: 73, endPoint x: 1050, endPoint y: 75, distance: 26.7
click at [1025, 73] on button "Search" at bounding box center [1034, 75] width 47 height 27
radio input "true"
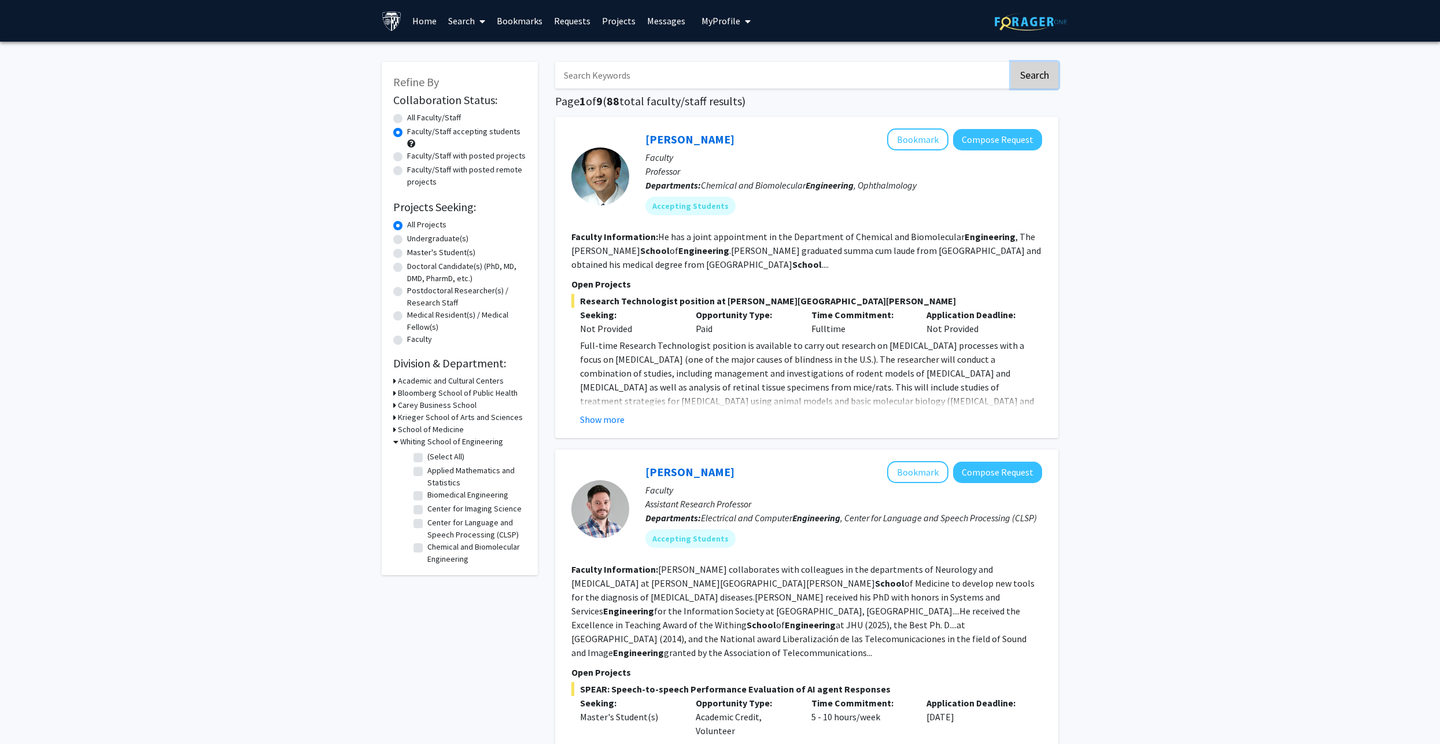
checkbox input "false"
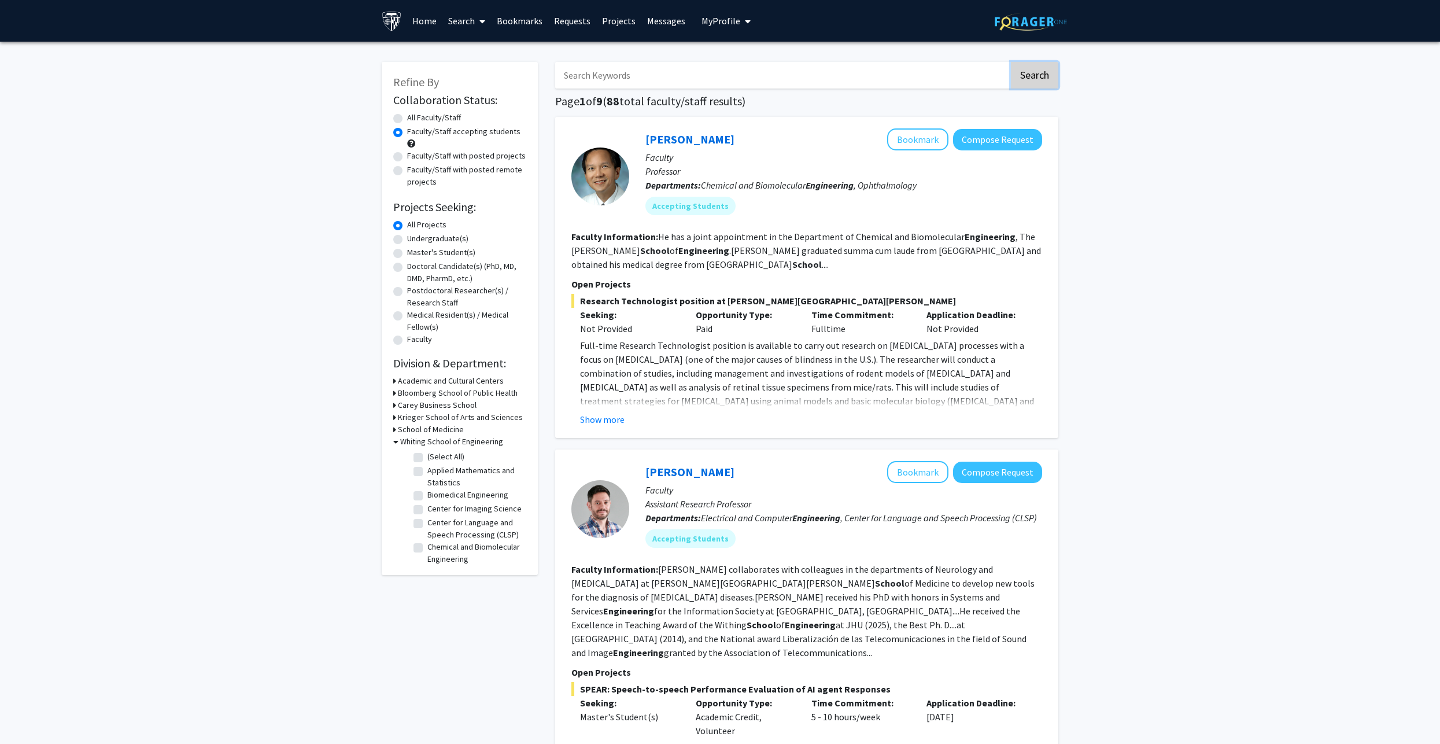
checkbox input "false"
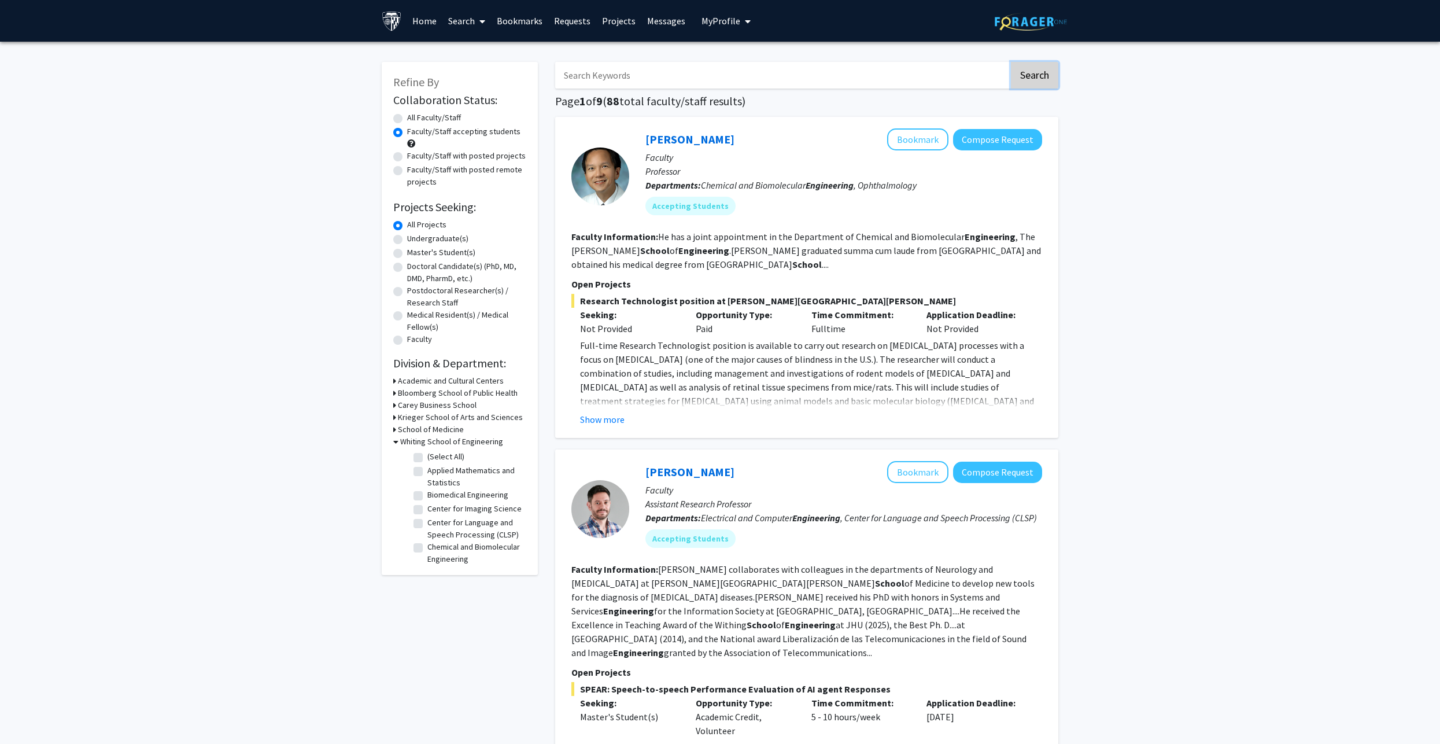
checkbox input "false"
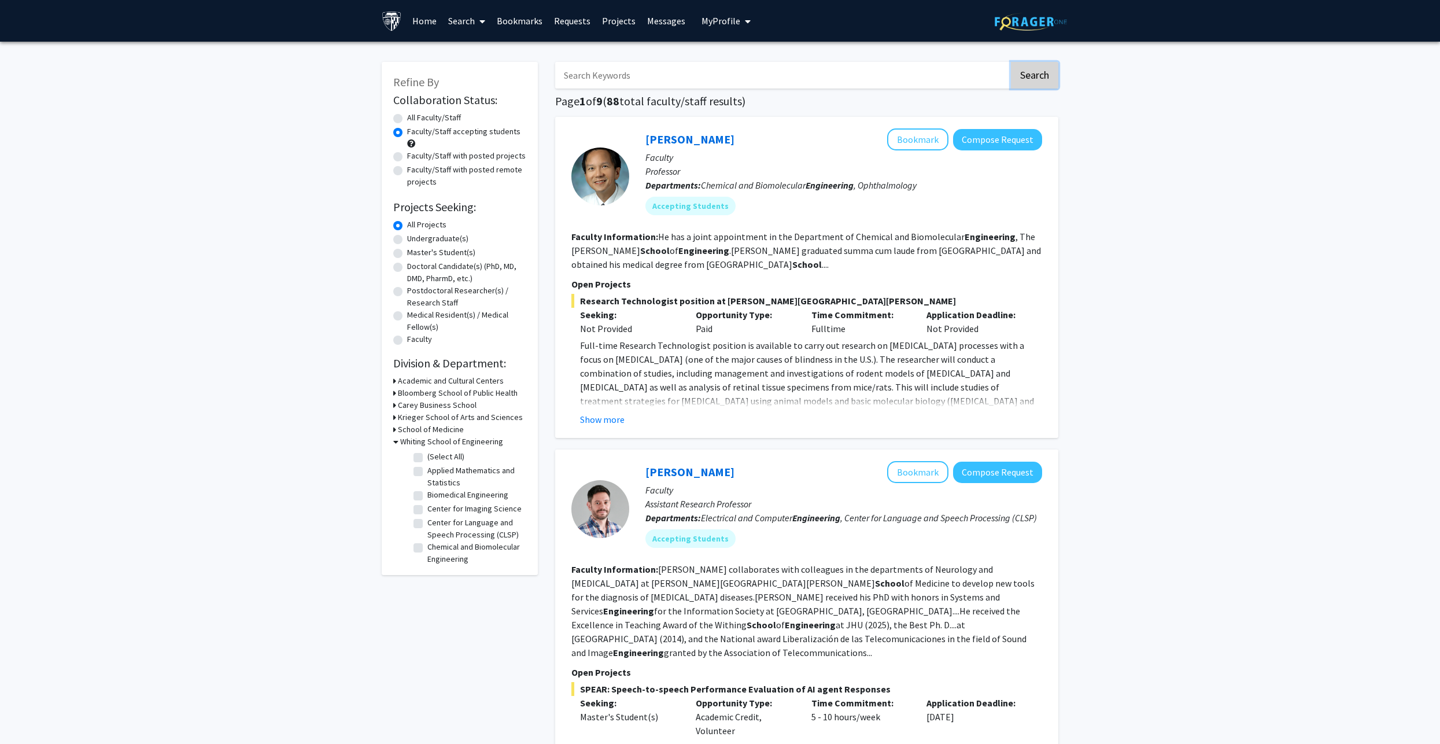
checkbox input "false"
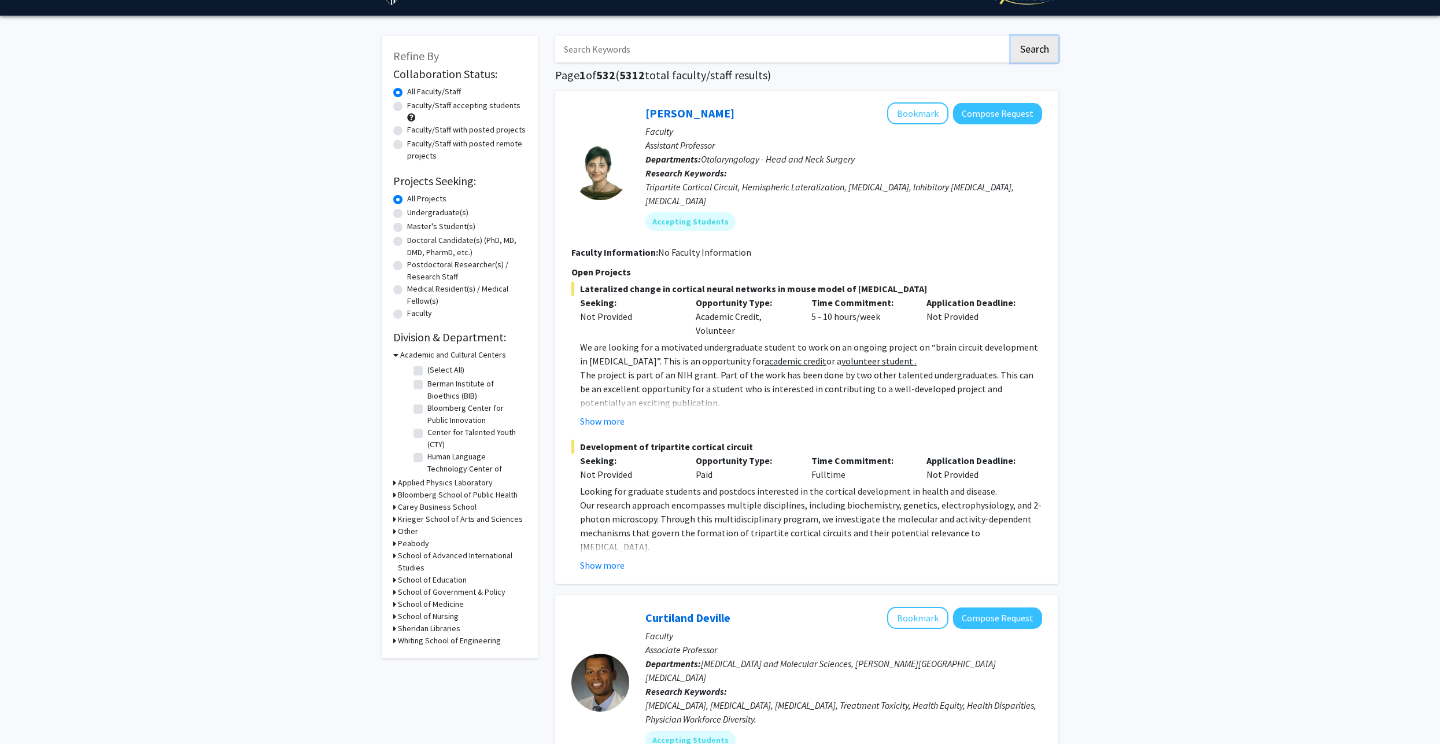
scroll to position [116, 0]
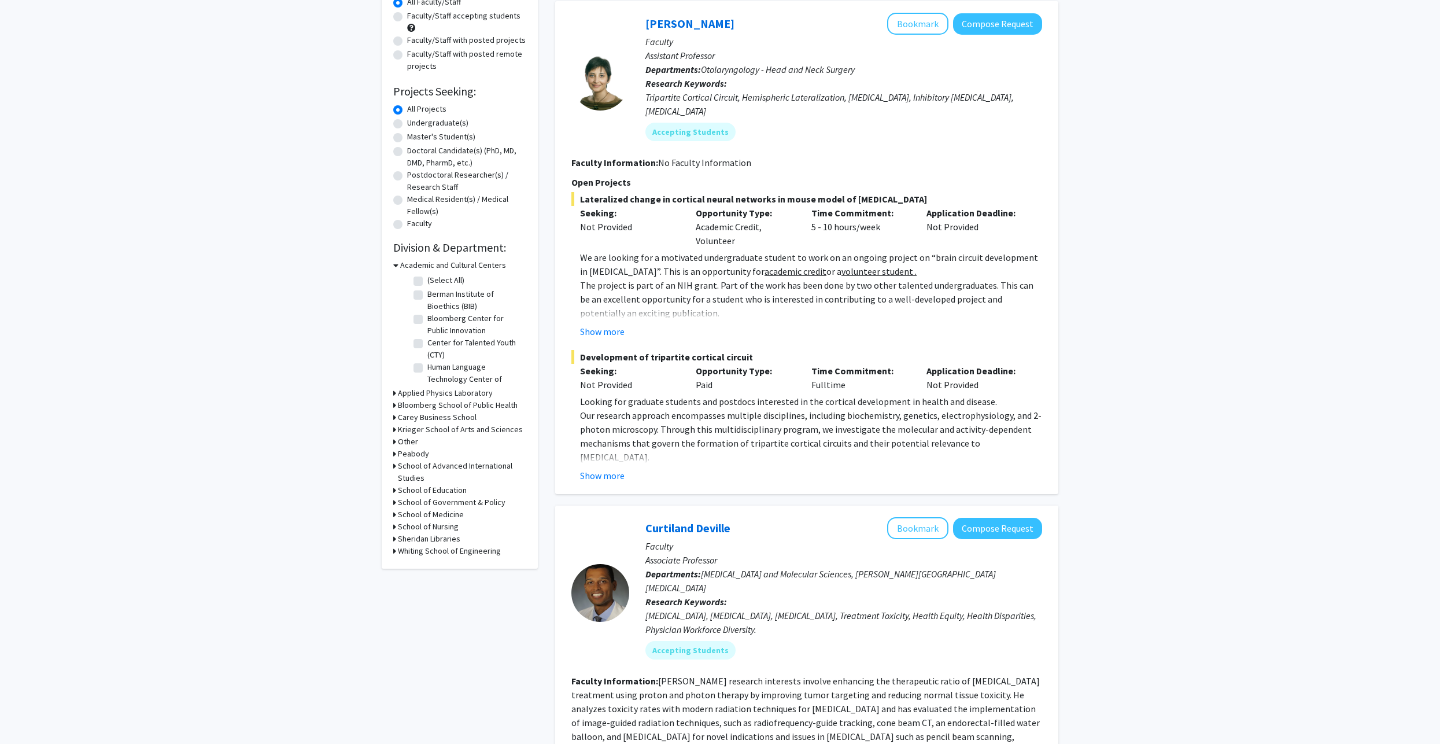
click at [418, 552] on h3 "Whiting School of Engineering" at bounding box center [449, 551] width 103 height 12
click at [427, 568] on label "(Select All)" at bounding box center [445, 566] width 37 height 12
click at [427, 567] on input "(Select All)" at bounding box center [431, 564] width 8 height 8
checkbox input "true"
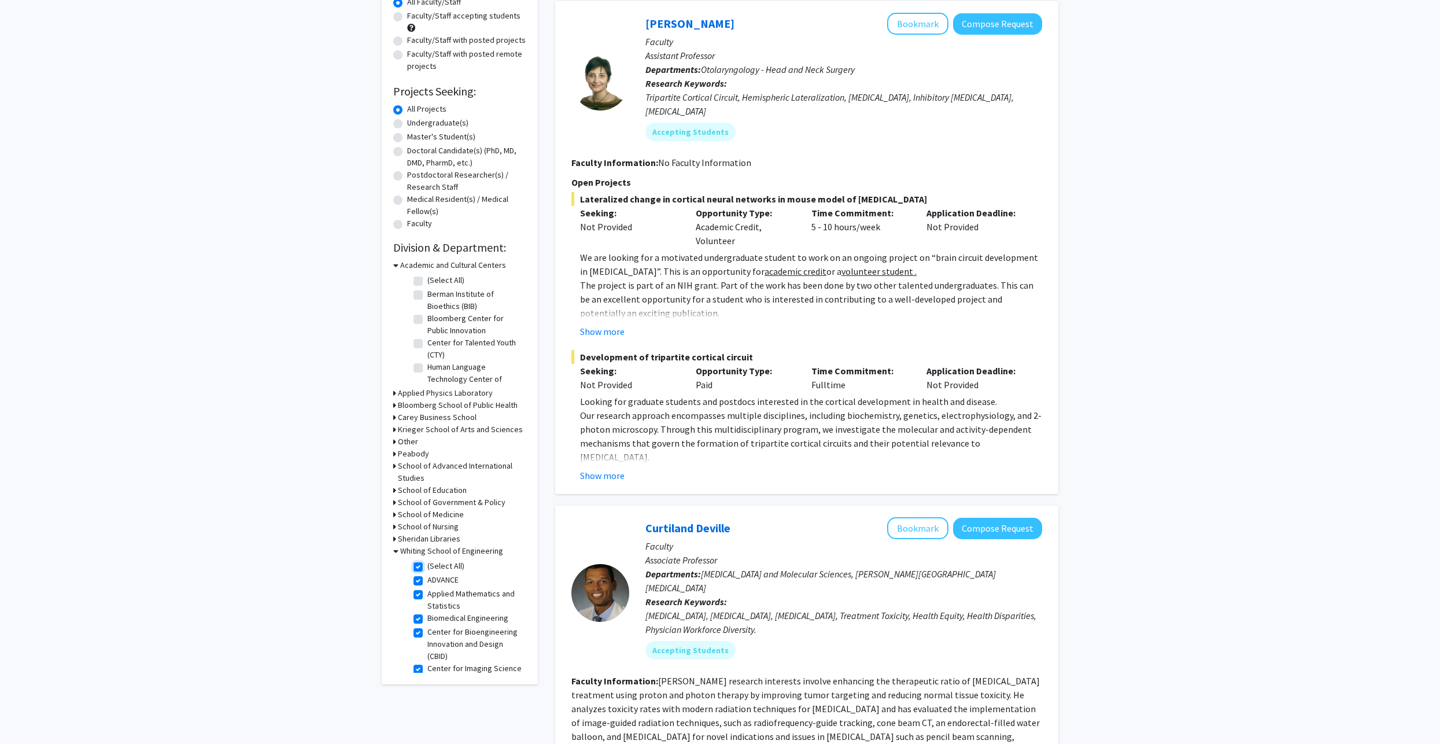
checkbox input "true"
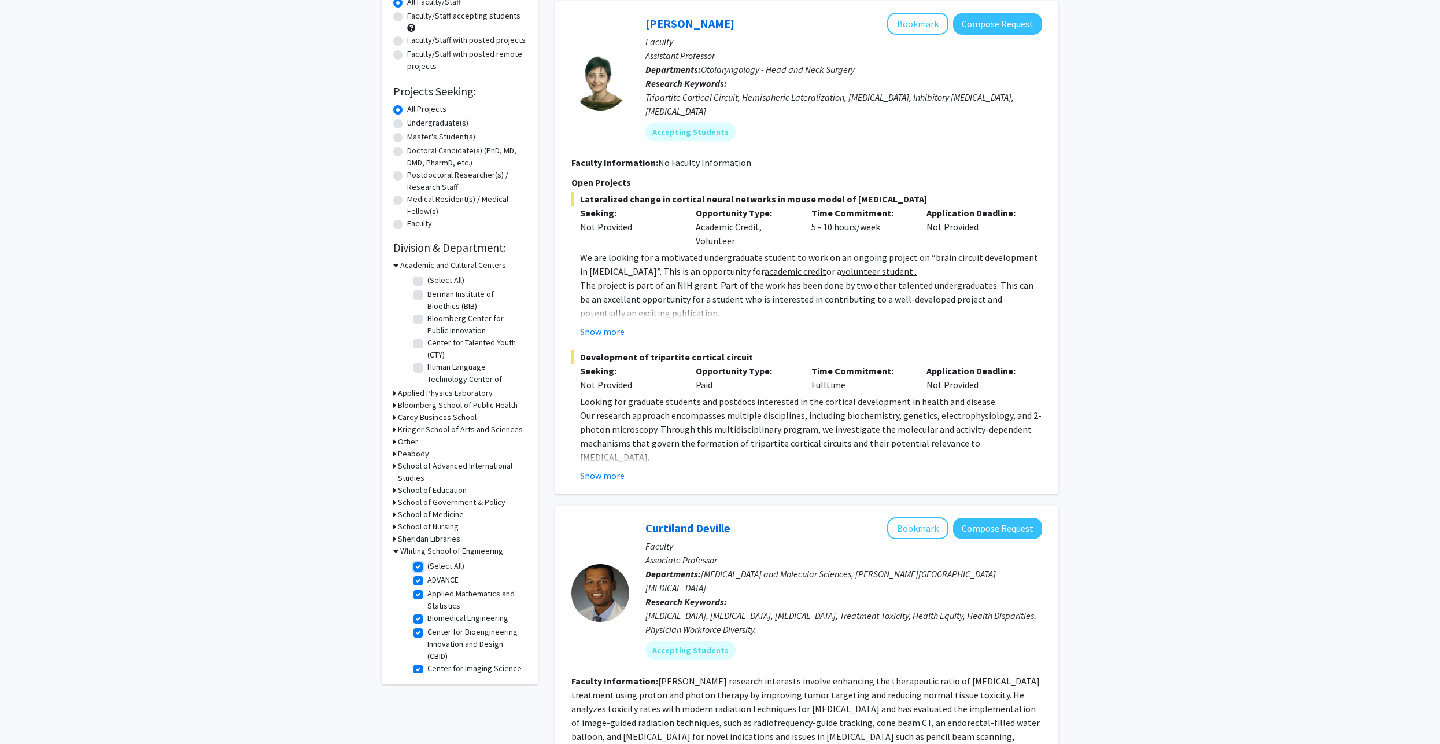
checkbox input "true"
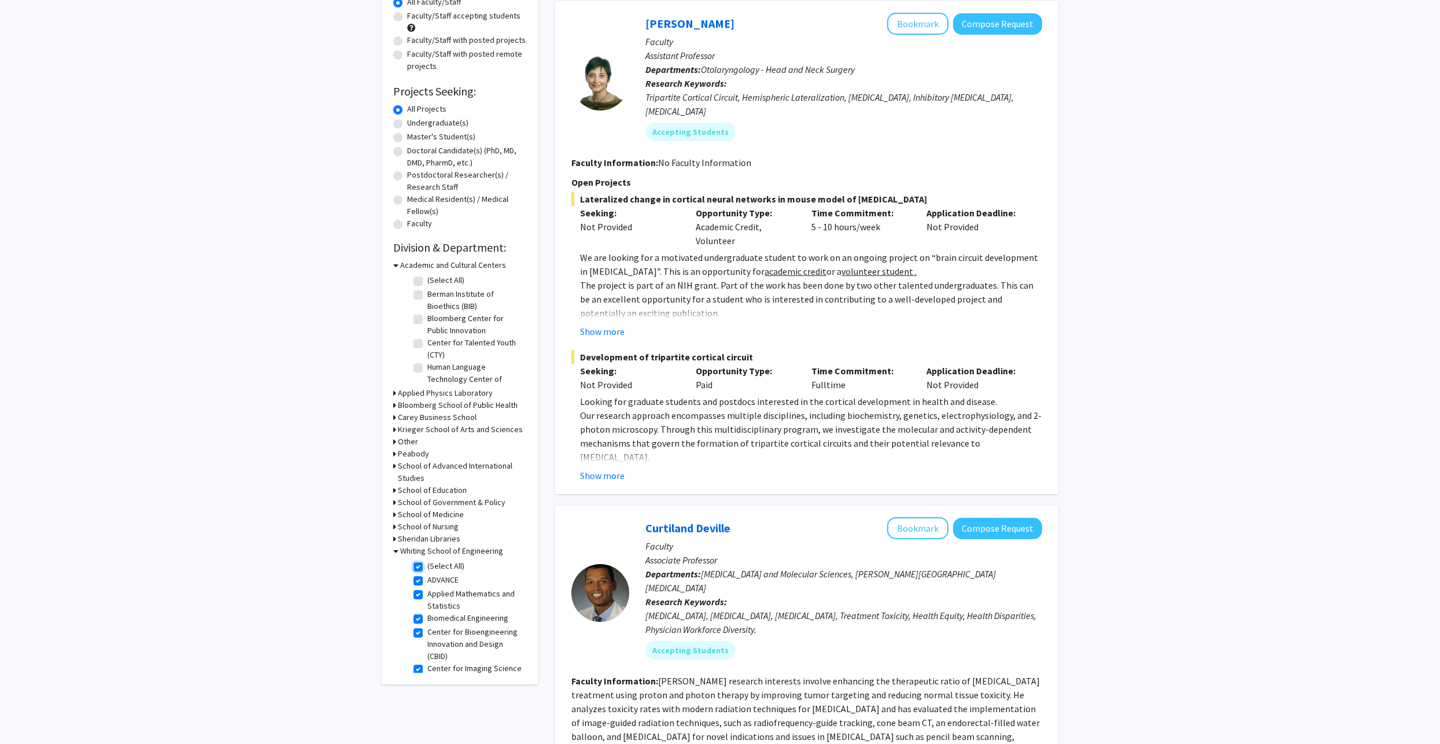
checkbox input "true"
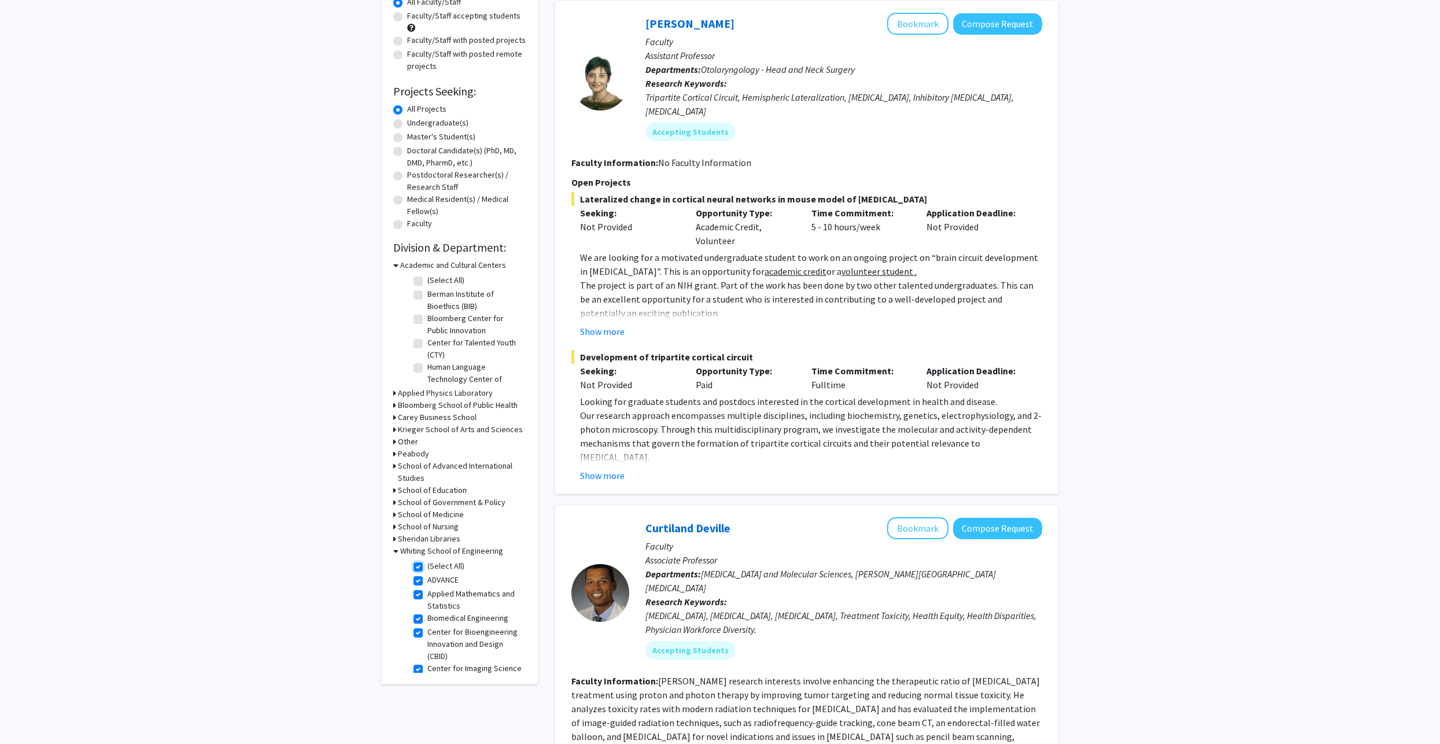
checkbox input "true"
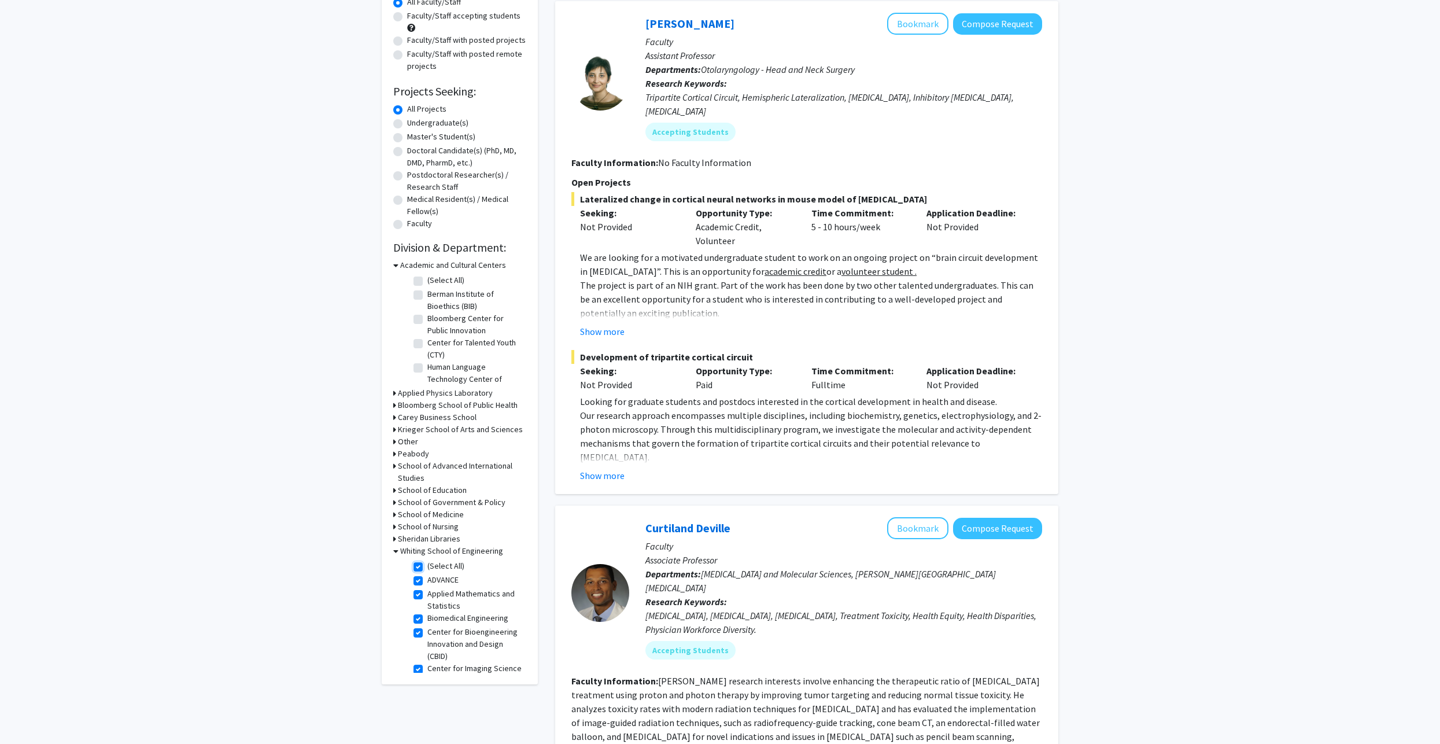
checkbox input "true"
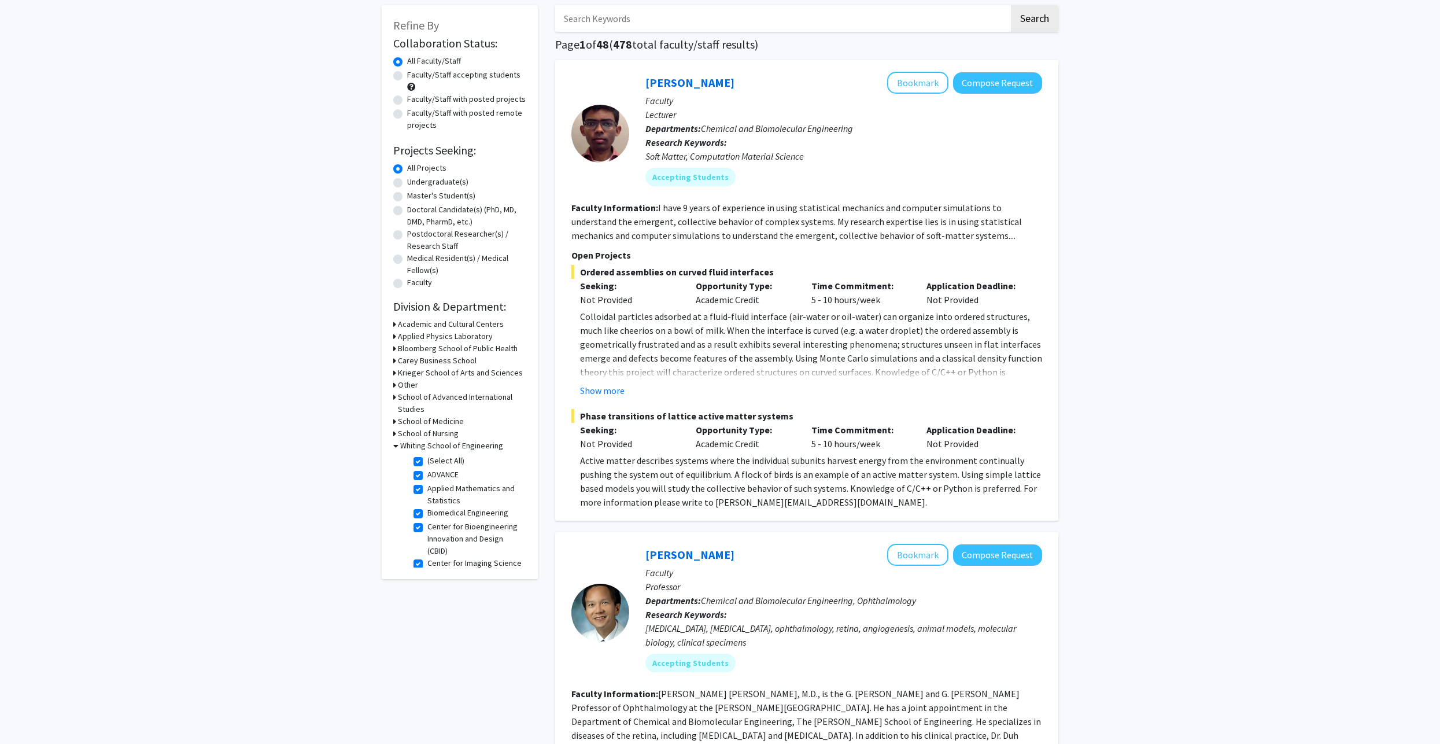
scroll to position [58, 0]
click at [761, 420] on span "Phase transitions of lattice active matter systems" at bounding box center [806, 415] width 471 height 14
click at [747, 428] on p "Opportunity Type:" at bounding box center [745, 429] width 98 height 14
click at [733, 434] on p "Opportunity Type:" at bounding box center [745, 429] width 98 height 14
click at [739, 428] on p "Opportunity Type:" at bounding box center [745, 429] width 98 height 14
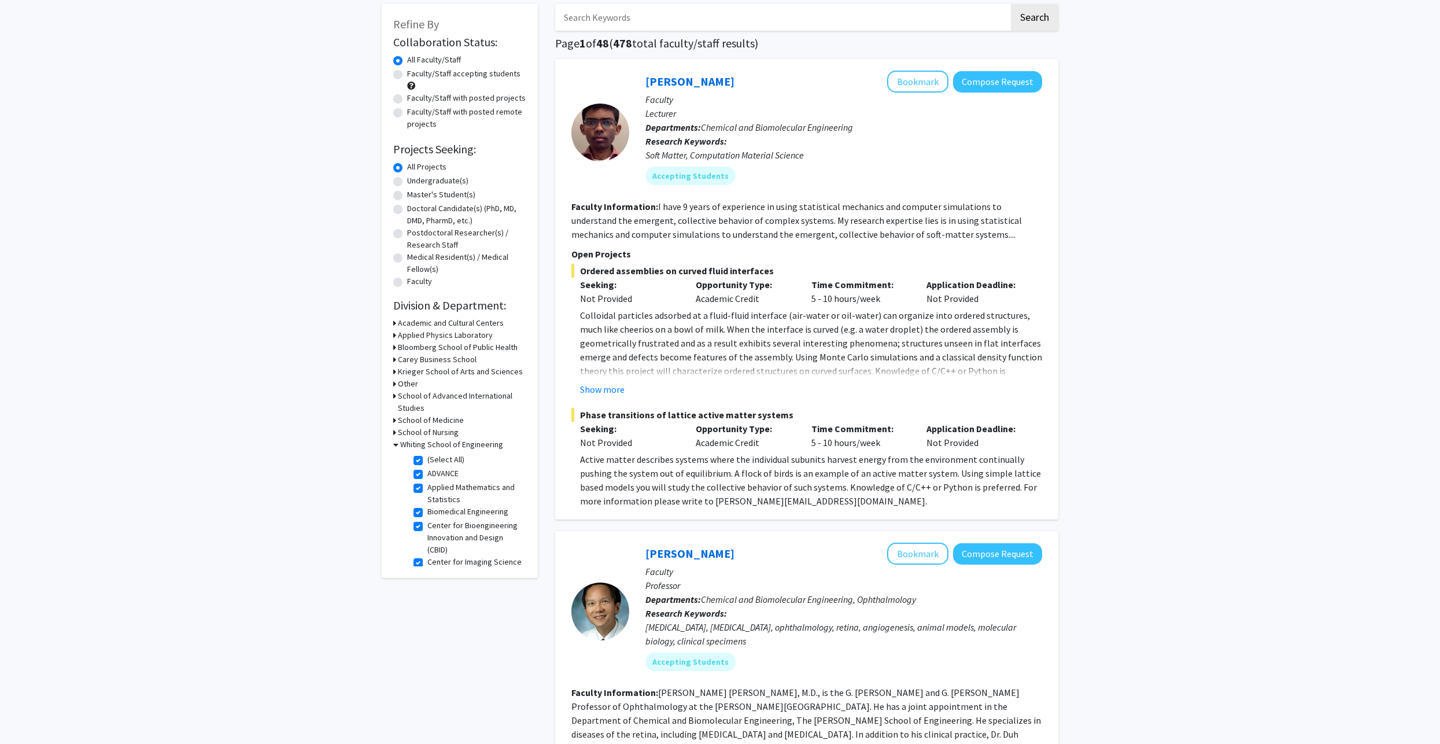
click at [744, 429] on p "Opportunity Type:" at bounding box center [745, 429] width 98 height 14
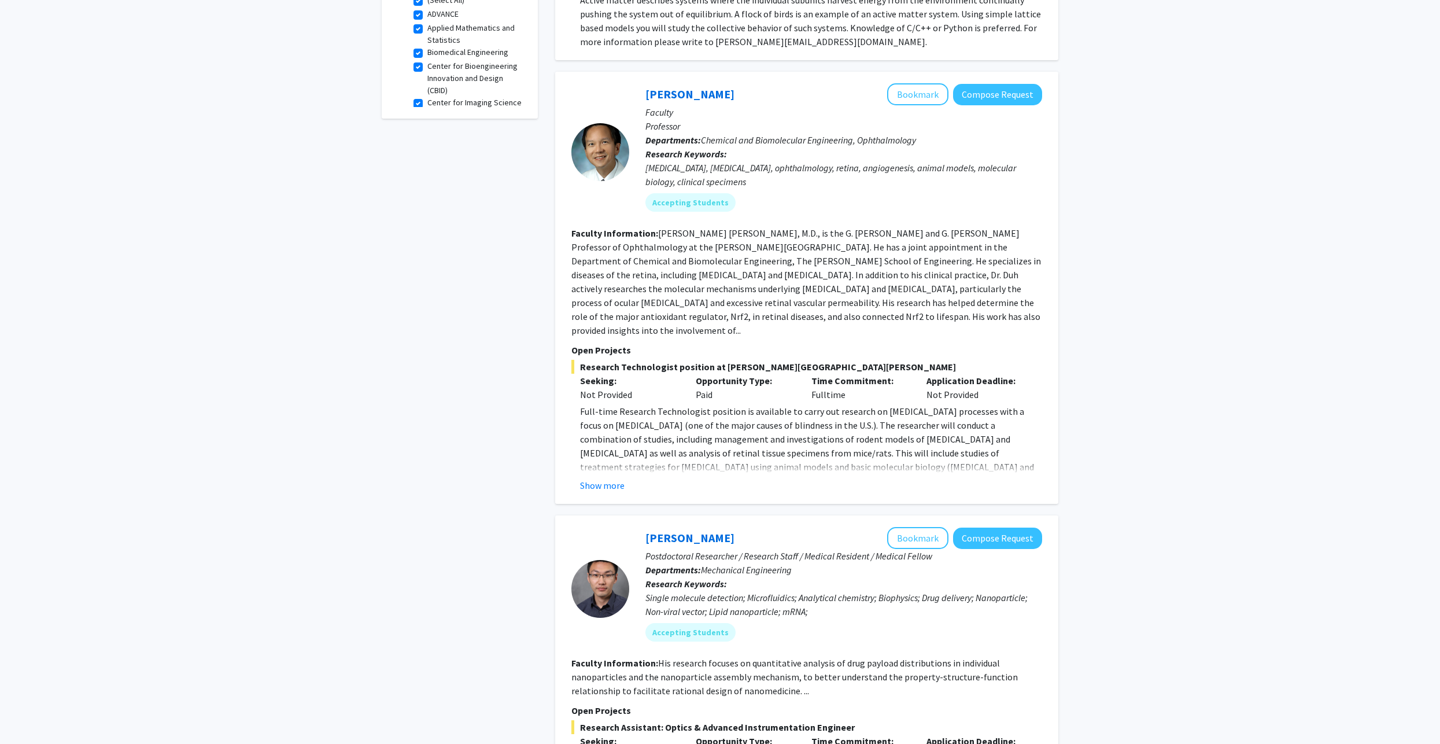
scroll to position [521, 0]
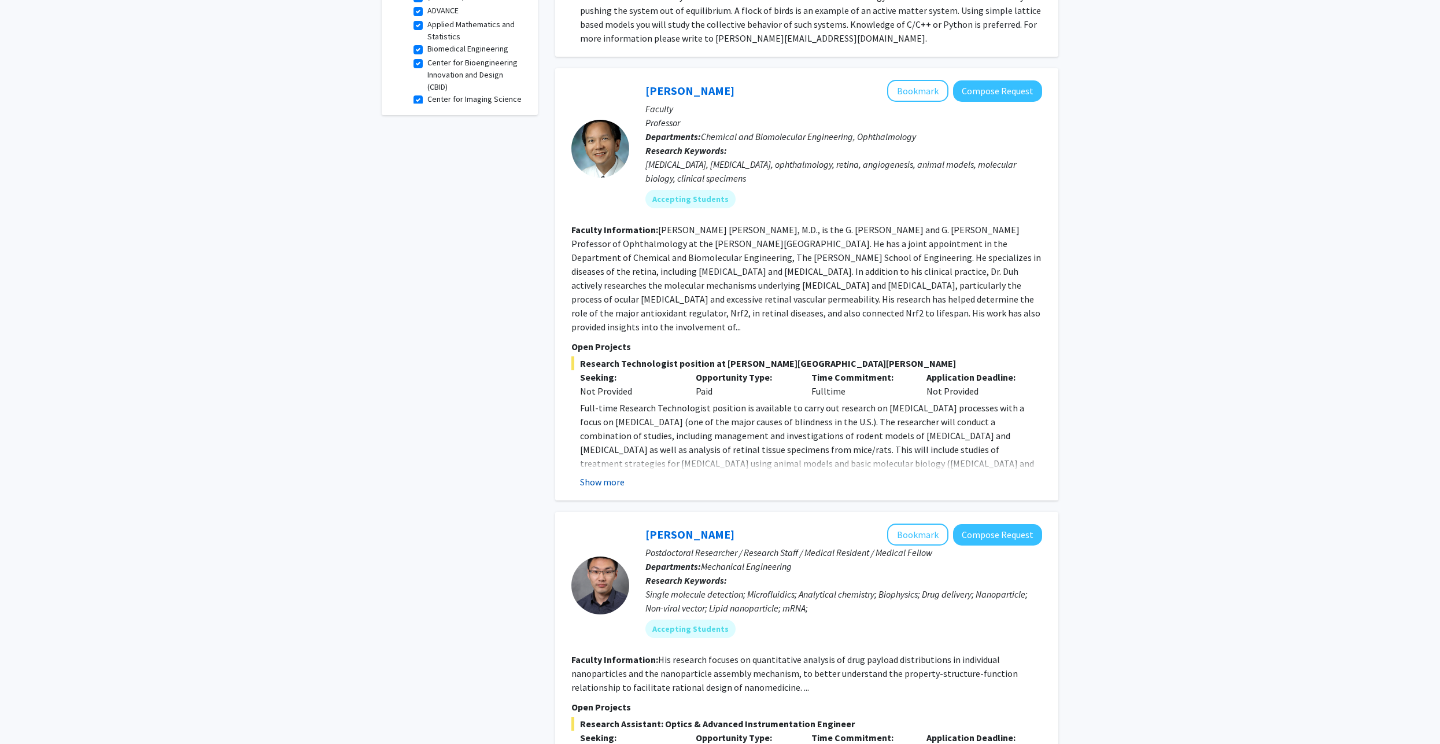
click at [611, 475] on button "Show more" at bounding box center [602, 482] width 45 height 14
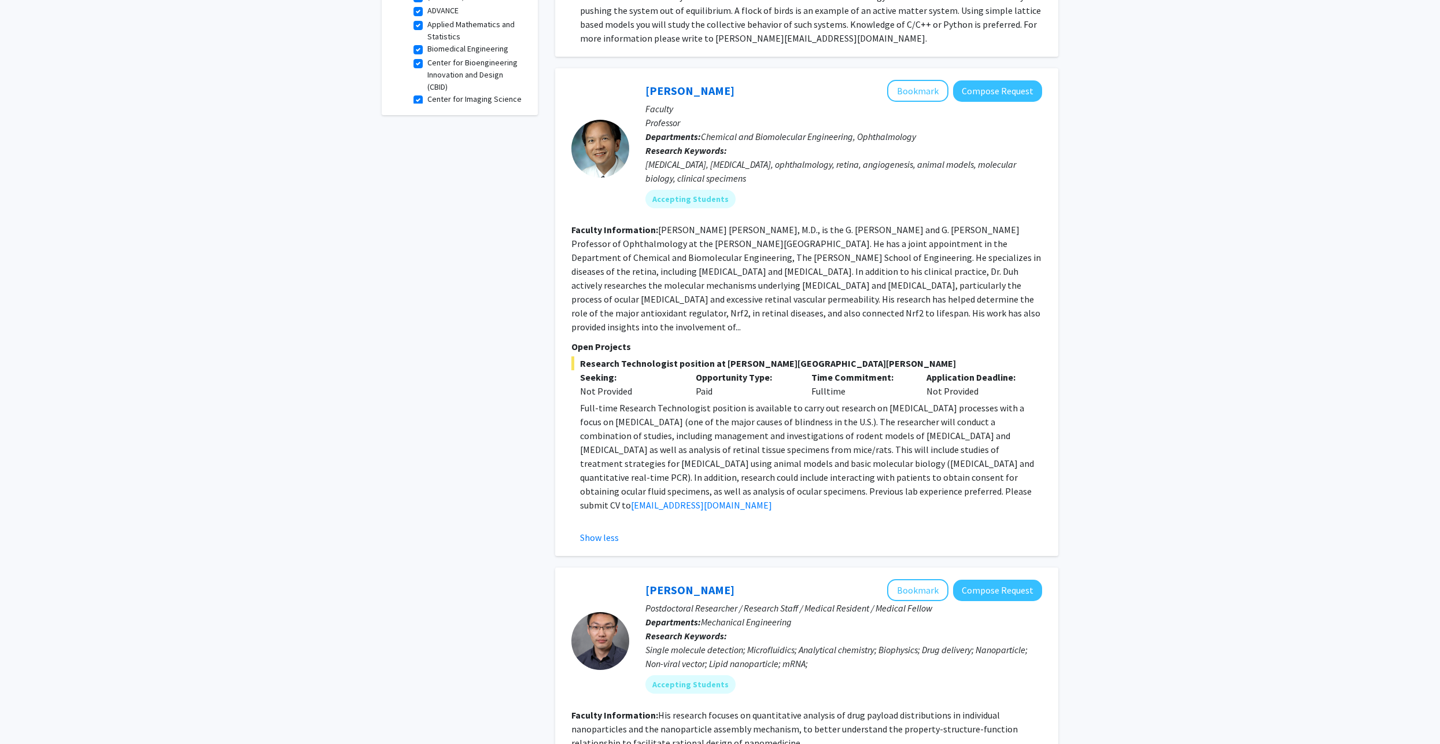
click at [736, 433] on p "Full-time Research Technologist position is available to carry out research on …" at bounding box center [811, 456] width 462 height 111
click at [742, 430] on p "Full-time Research Technologist position is available to carry out research on …" at bounding box center [811, 456] width 462 height 111
click at [734, 433] on p "Full-time Research Technologist position is available to carry out research on …" at bounding box center [811, 456] width 462 height 111
click at [745, 429] on p "Full-time Research Technologist position is available to carry out research on …" at bounding box center [811, 456] width 462 height 111
click at [757, 427] on p "Full-time Research Technologist position is available to carry out research on …" at bounding box center [811, 456] width 462 height 111
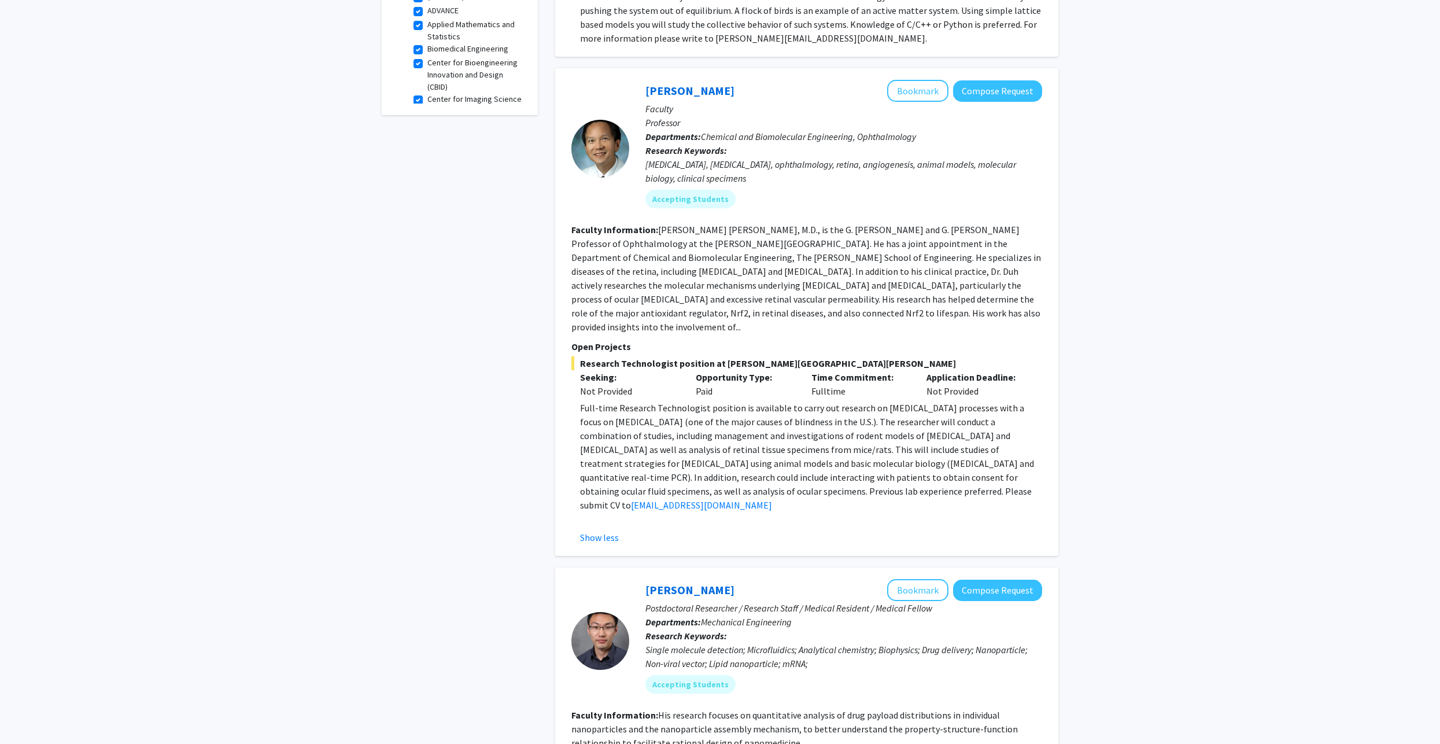
click at [782, 423] on p "Full-time Research Technologist position is available to carry out research on …" at bounding box center [811, 456] width 462 height 111
click at [784, 426] on p "Full-time Research Technologist position is available to carry out research on …" at bounding box center [811, 456] width 462 height 111
click at [777, 432] on p "Full-time Research Technologist position is available to carry out research on …" at bounding box center [811, 456] width 462 height 111
click at [785, 429] on p "Full-time Research Technologist position is available to carry out research on …" at bounding box center [811, 456] width 462 height 111
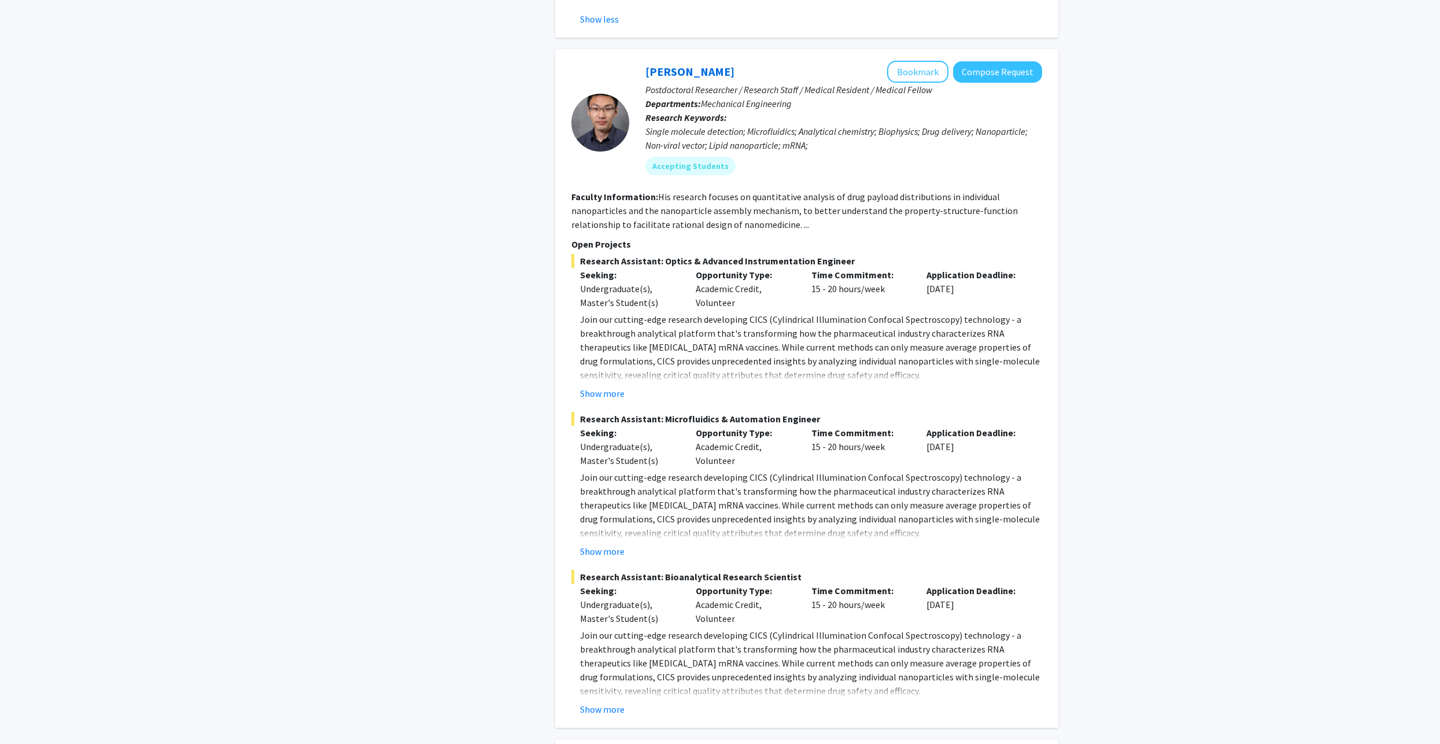
scroll to position [1041, 0]
click at [611, 384] on button "Show more" at bounding box center [602, 391] width 45 height 14
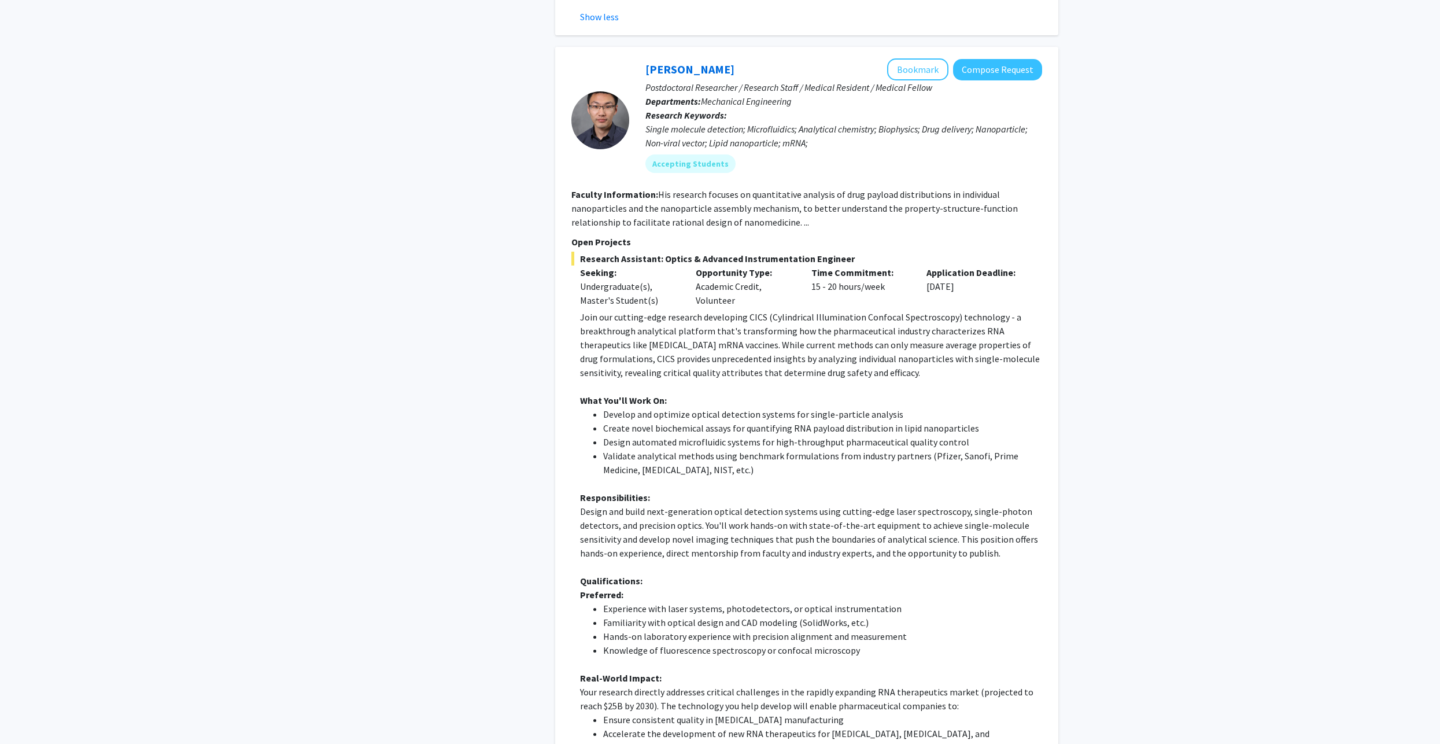
click at [764, 360] on p "Join our cutting-edge research developing CICS (Cylindrical Illumination Confoc…" at bounding box center [811, 344] width 462 height 69
click at [773, 356] on p "Join our cutting-edge research developing CICS (Cylindrical Illumination Confoc…" at bounding box center [811, 344] width 462 height 69
click at [780, 352] on p "Join our cutting-edge research developing CICS (Cylindrical Illumination Confoc…" at bounding box center [811, 344] width 462 height 69
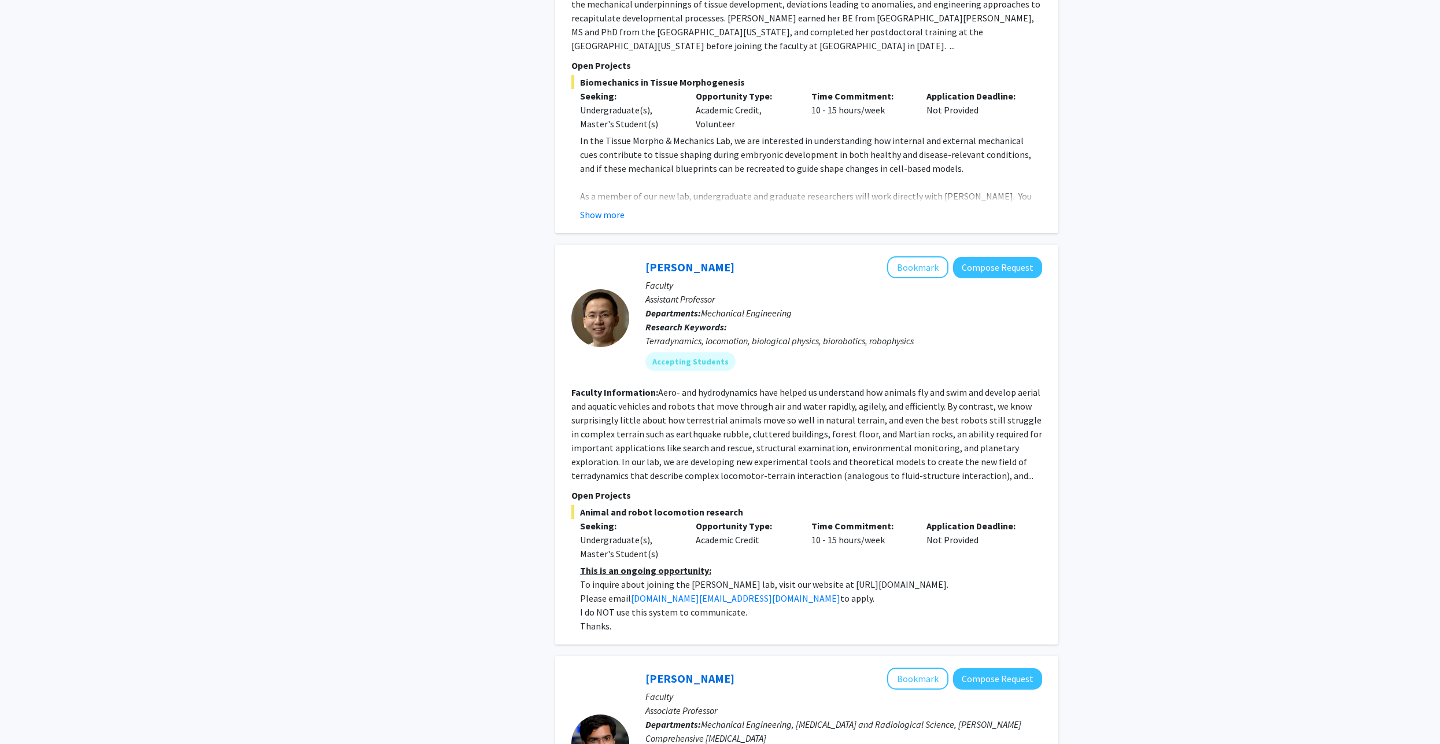
scroll to position [2371, 0]
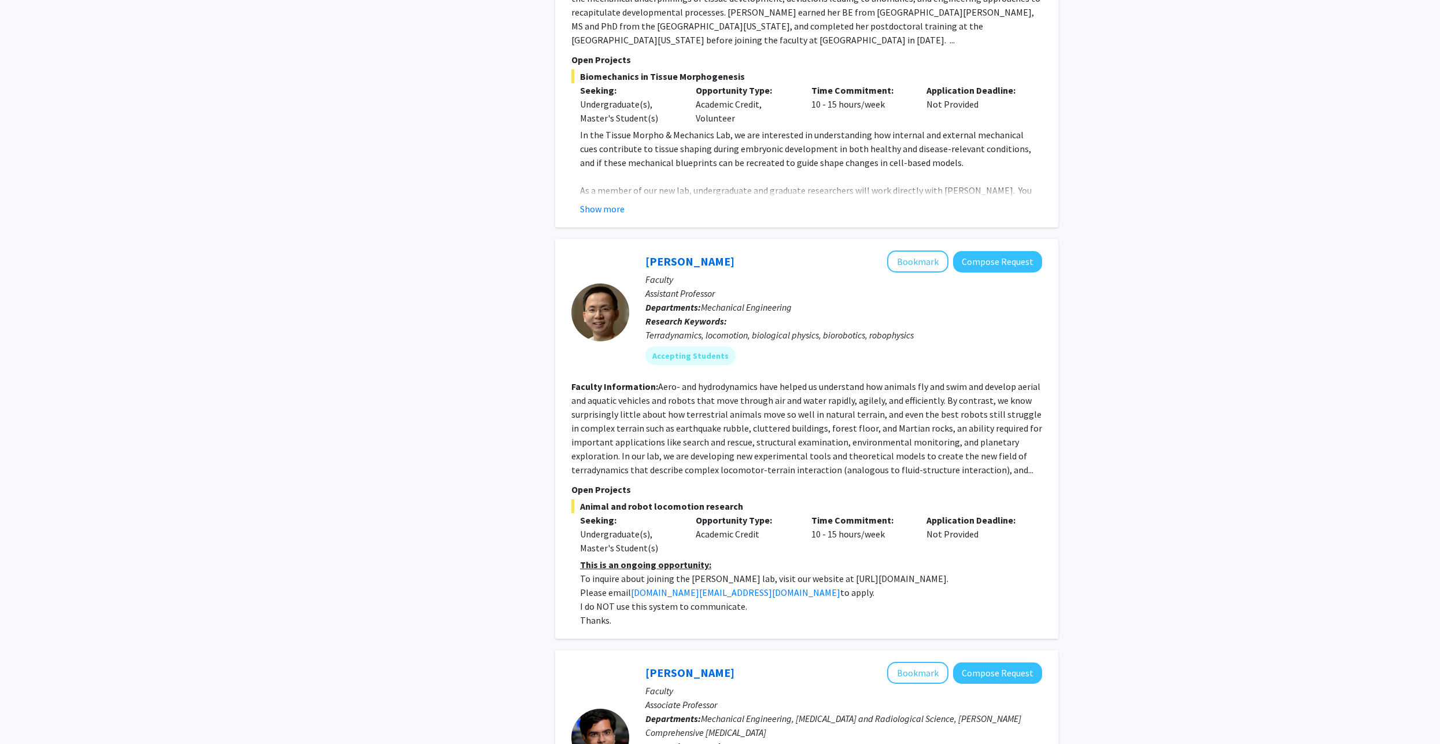
click at [515, 413] on div "Refine By Collaboration Status: Collaboration Status All Faculty/Staff Collabor…" at bounding box center [460, 261] width 174 height 5165
drag, startPoint x: 537, startPoint y: 426, endPoint x: 547, endPoint y: 422, distance: 10.6
click at [538, 426] on div "Refine By Collaboration Status: Collaboration Status All Faculty/Staff Collabor…" at bounding box center [460, 261] width 174 height 5165
click at [547, 422] on div "Search Page 1 of 48 ( 478 total faculty/staff results) [PERSON_NAME] Bookmark C…" at bounding box center [807, 261] width 521 height 5165
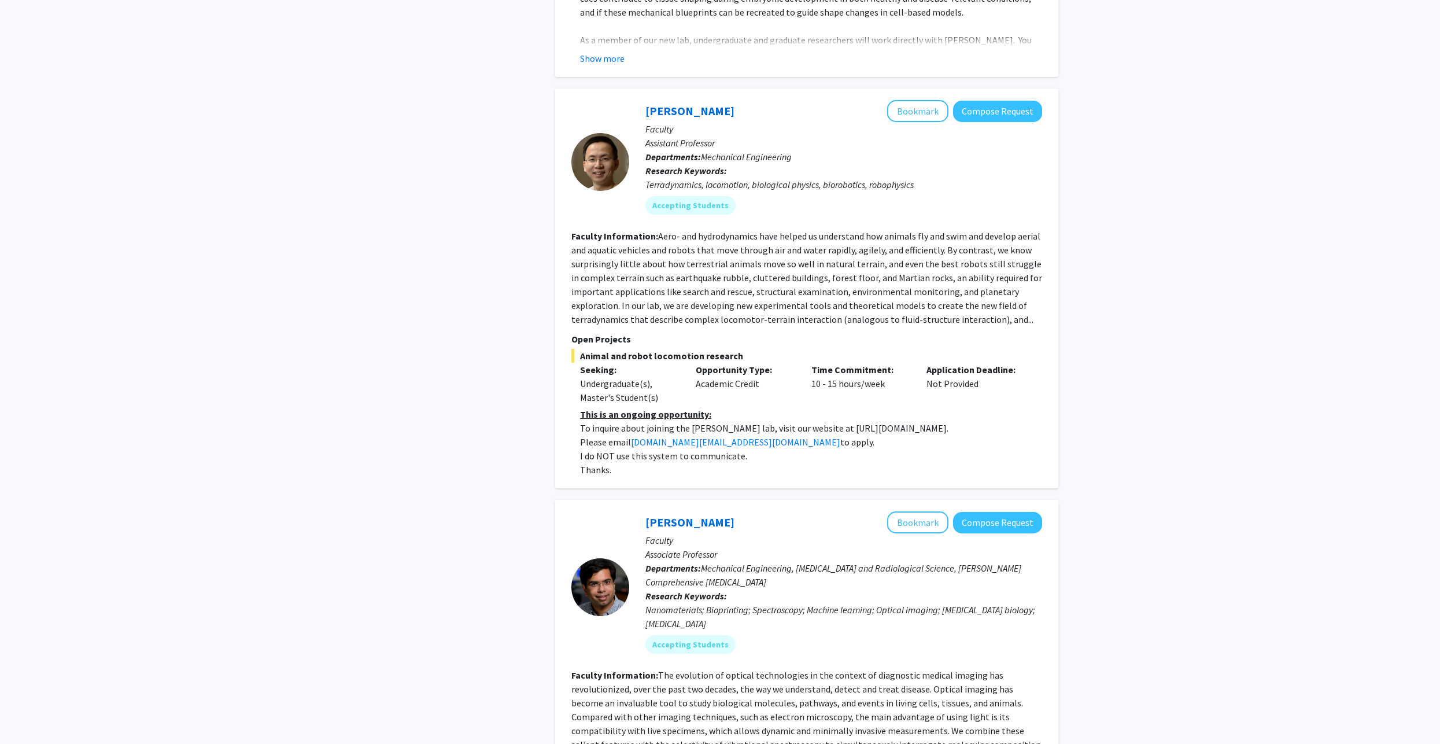
scroll to position [2545, 0]
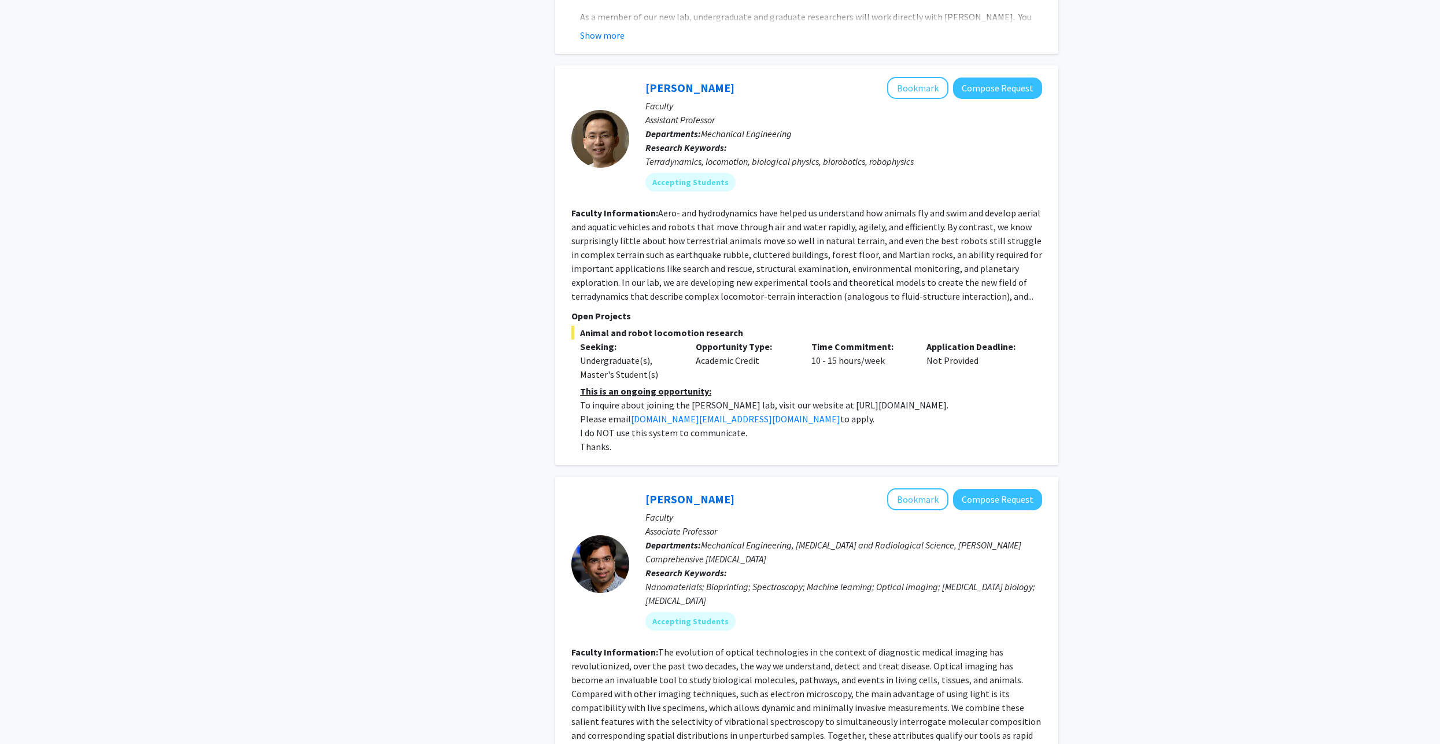
click at [669, 385] on u "This is an ongoing opportunity:" at bounding box center [645, 391] width 131 height 12
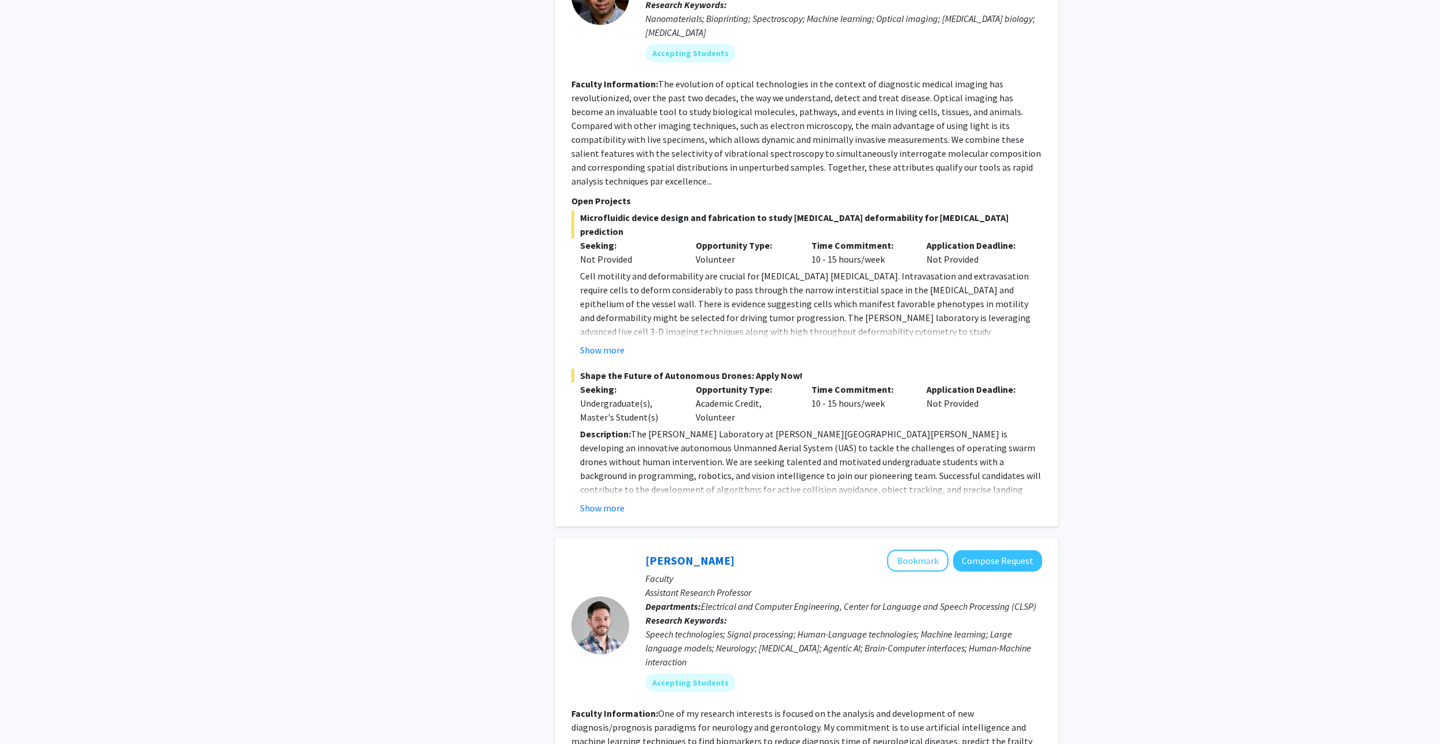
scroll to position [3123, 0]
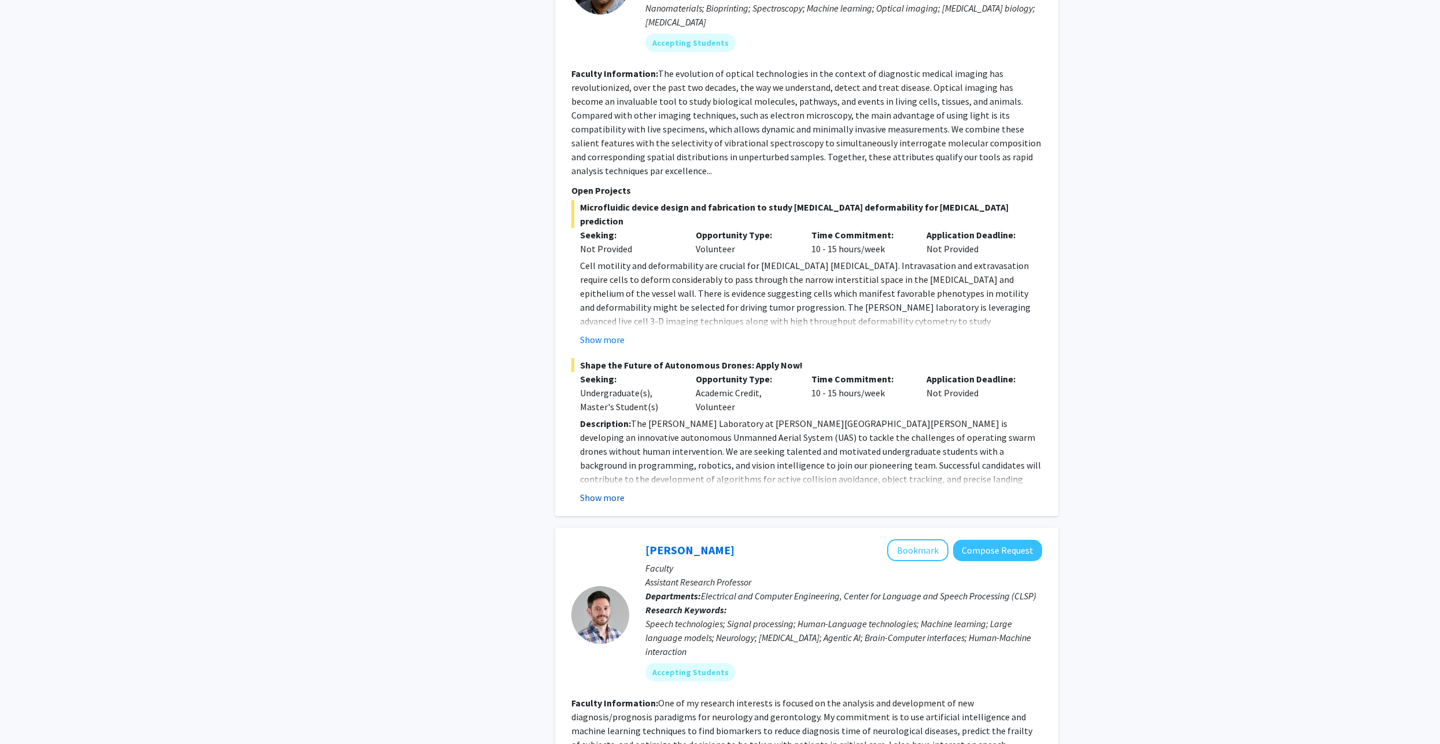
click at [604, 490] on button "Show more" at bounding box center [602, 497] width 45 height 14
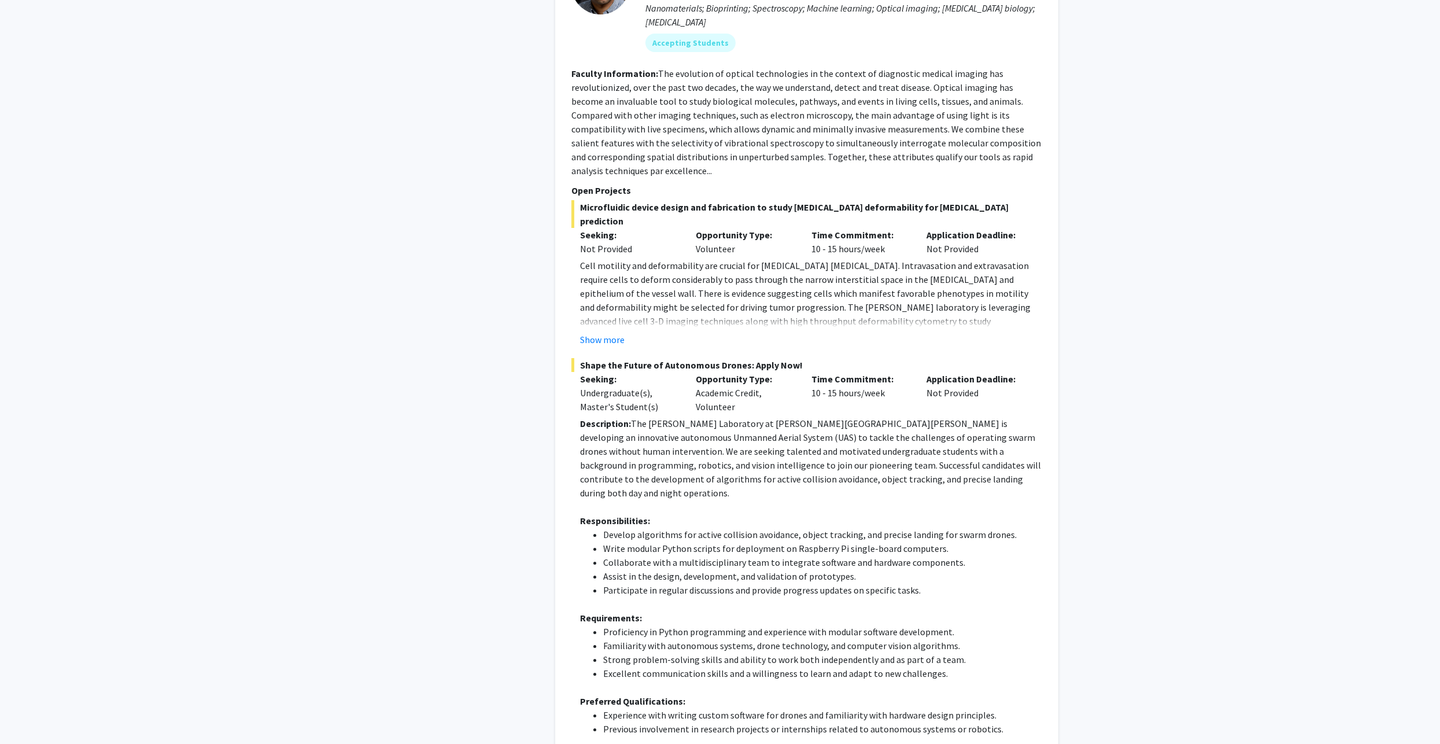
click at [709, 416] on p "Description: The [PERSON_NAME] Laboratory at [PERSON_NAME][GEOGRAPHIC_DATA][PER…" at bounding box center [811, 457] width 462 height 83
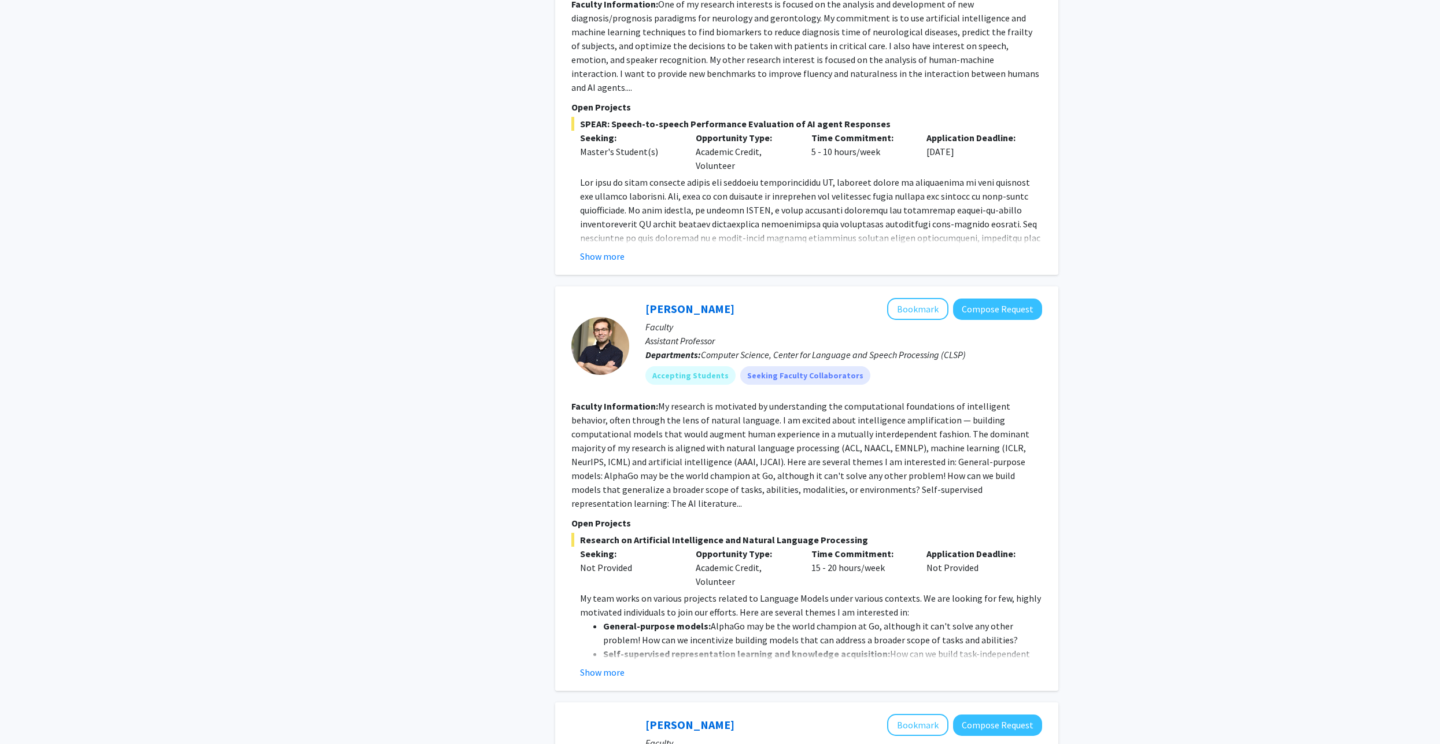
scroll to position [4222, 0]
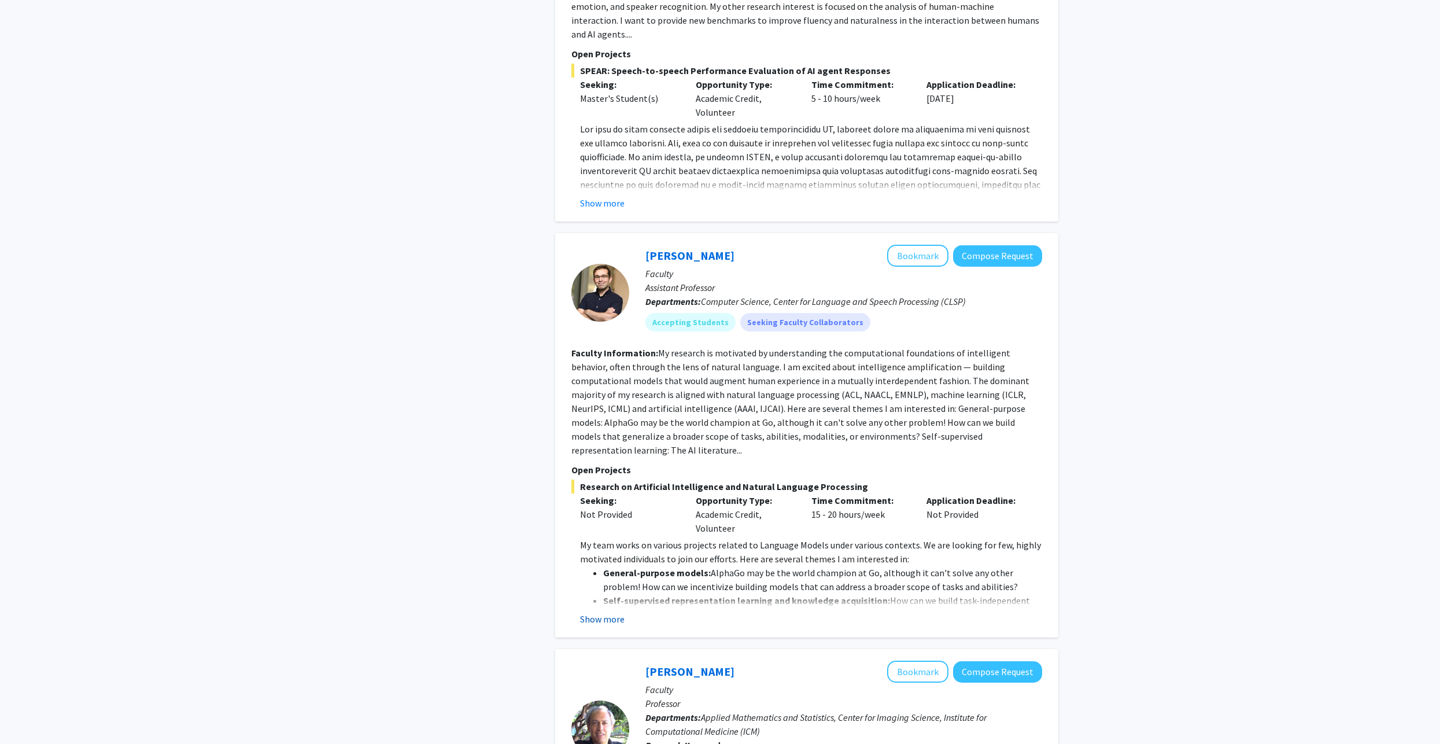
click at [606, 612] on button "Show more" at bounding box center [602, 619] width 45 height 14
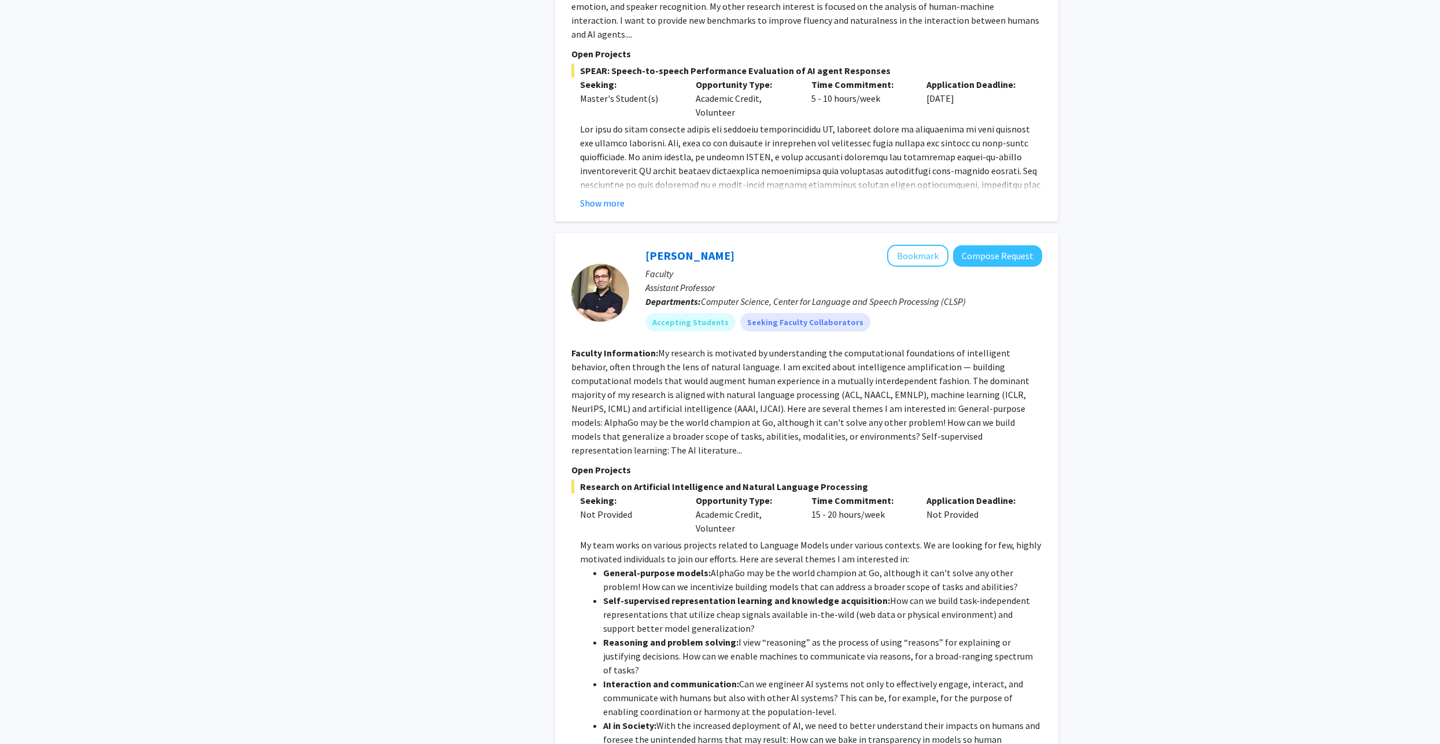
click at [694, 538] on p "My team works on various projects related to Language Models under various cont…" at bounding box center [811, 552] width 462 height 28
click at [729, 538] on p "My team works on various projects related to Language Models under various cont…" at bounding box center [811, 552] width 462 height 28
click at [731, 538] on p "My team works on various projects related to Language Models under various cont…" at bounding box center [811, 552] width 462 height 28
click at [739, 538] on p "My team works on various projects related to Language Models under various cont…" at bounding box center [811, 552] width 462 height 28
click at [746, 538] on p "My team works on various projects related to Language Models under various cont…" at bounding box center [811, 552] width 462 height 28
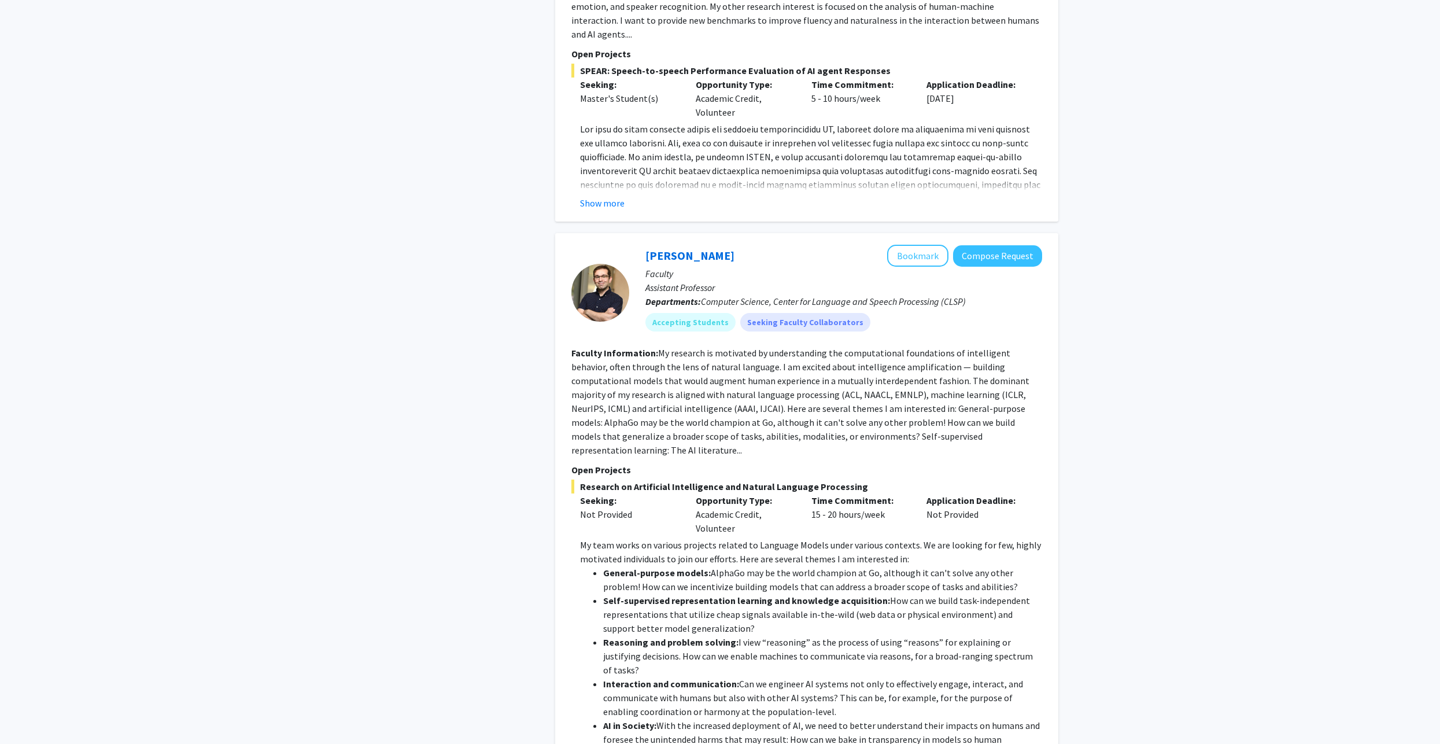
click at [735, 538] on p "My team works on various projects related to Language Models under various cont…" at bounding box center [811, 552] width 462 height 28
click at [746, 538] on p "My team works on various projects related to Language Models under various cont…" at bounding box center [811, 552] width 462 height 28
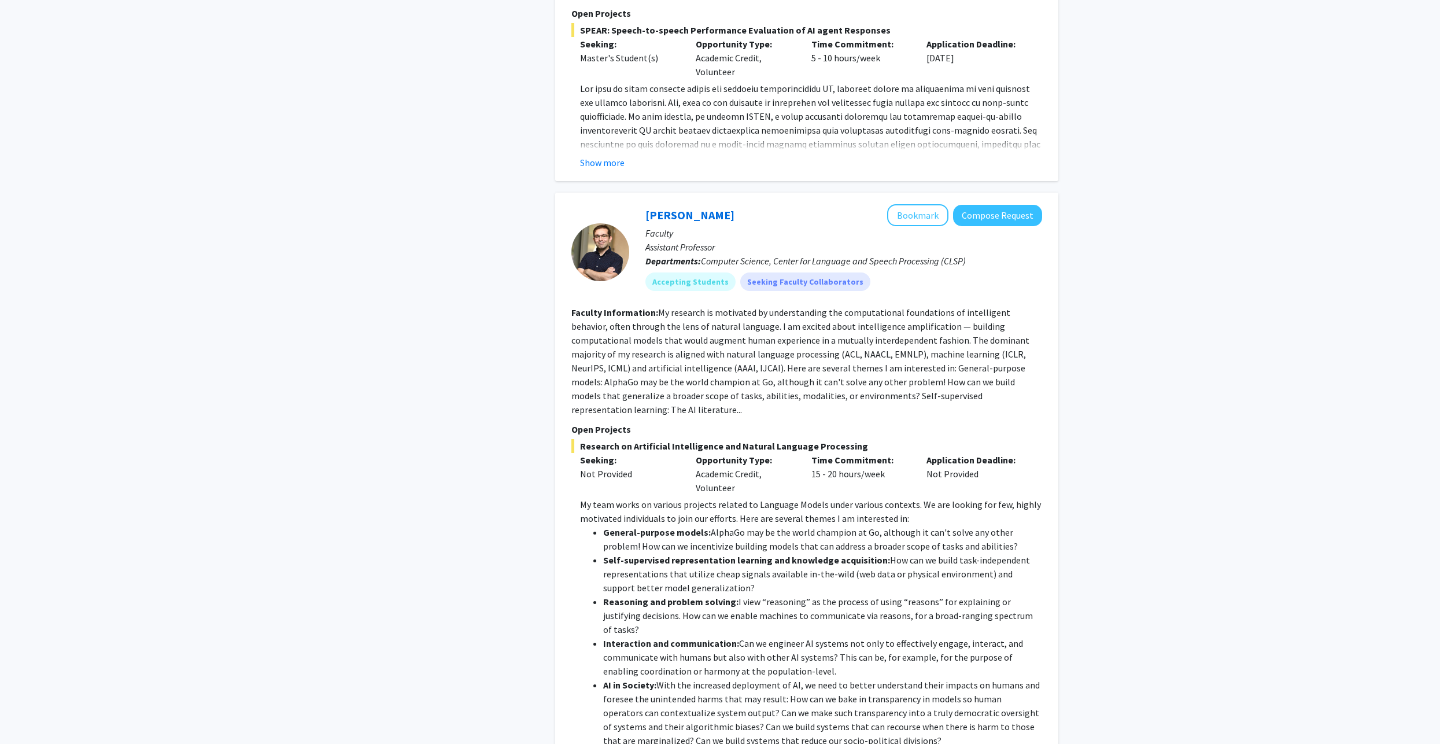
scroll to position [4269, 0]
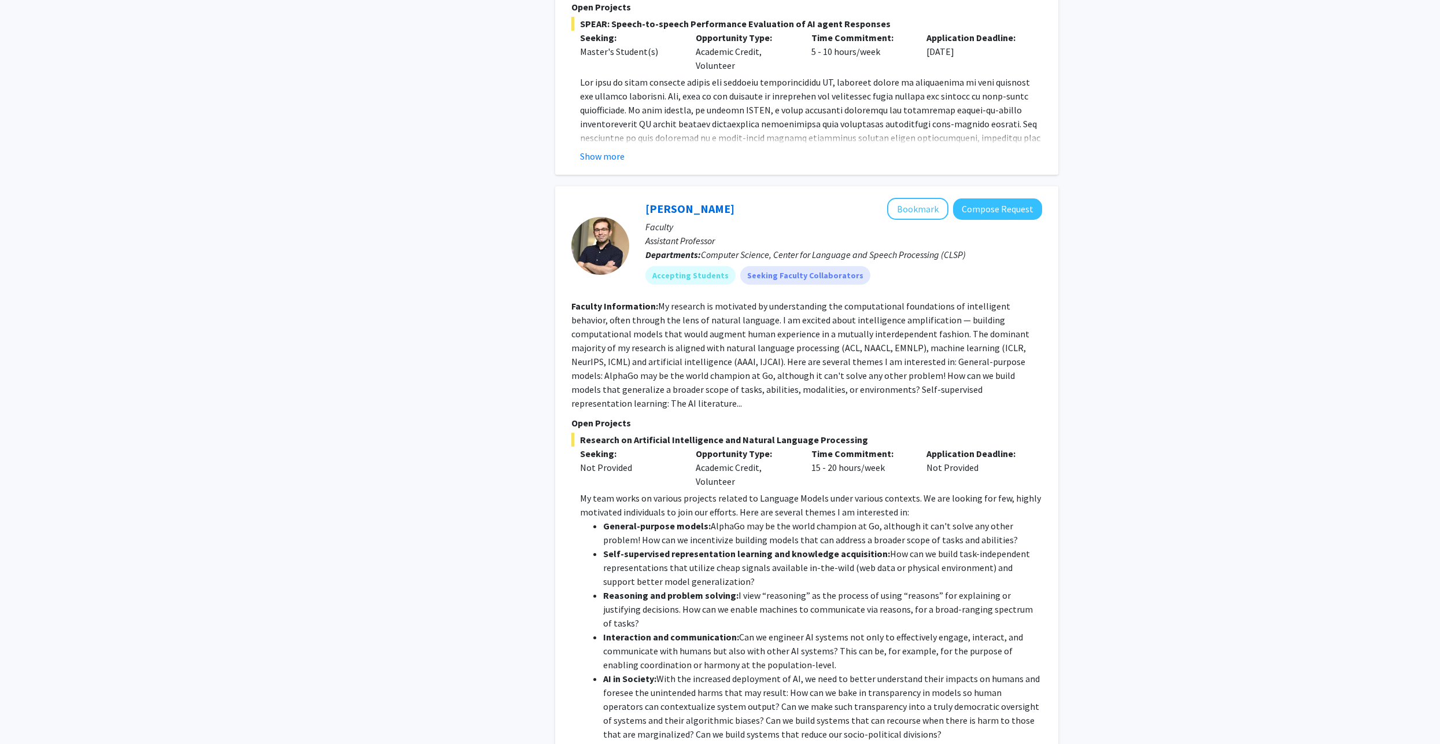
click at [757, 302] on fg-read-more "My research is motivated by understanding the computational foundations of inte…" at bounding box center [800, 354] width 458 height 109
click at [556, 350] on div "[PERSON_NAME] Bookmark Compose Request Faculty Assistant Professor Departments:…" at bounding box center [806, 492] width 503 height 613
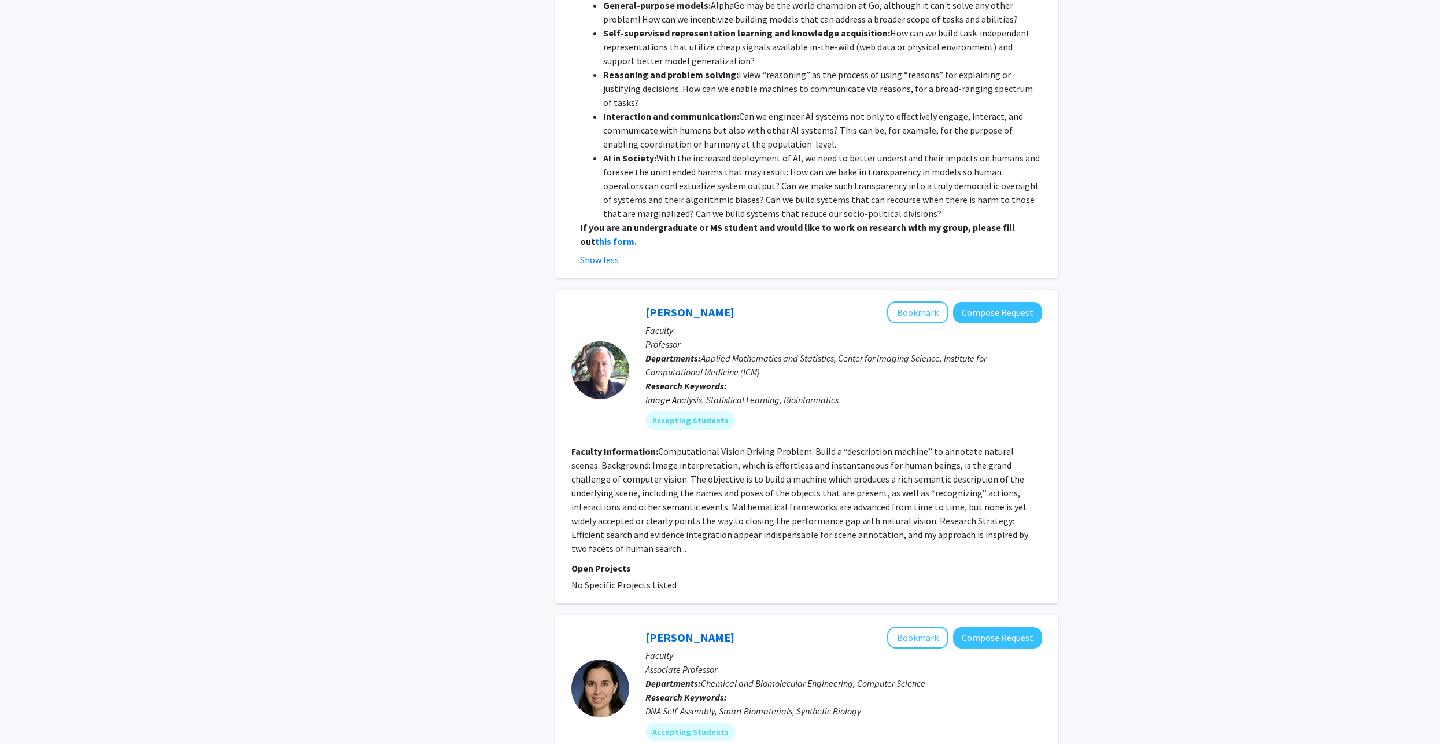
scroll to position [4963, 0]
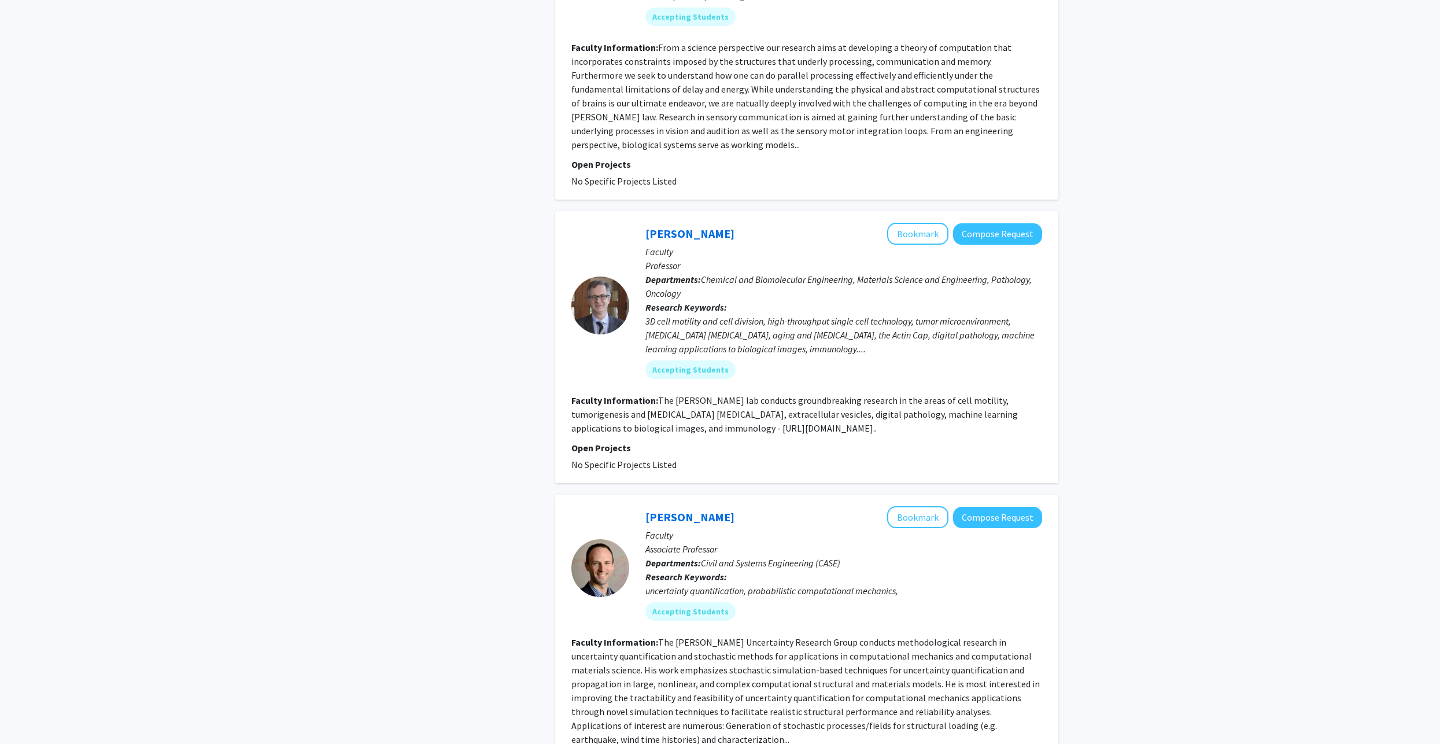
scroll to position [636, 0]
